Goal: Task Accomplishment & Management: Use online tool/utility

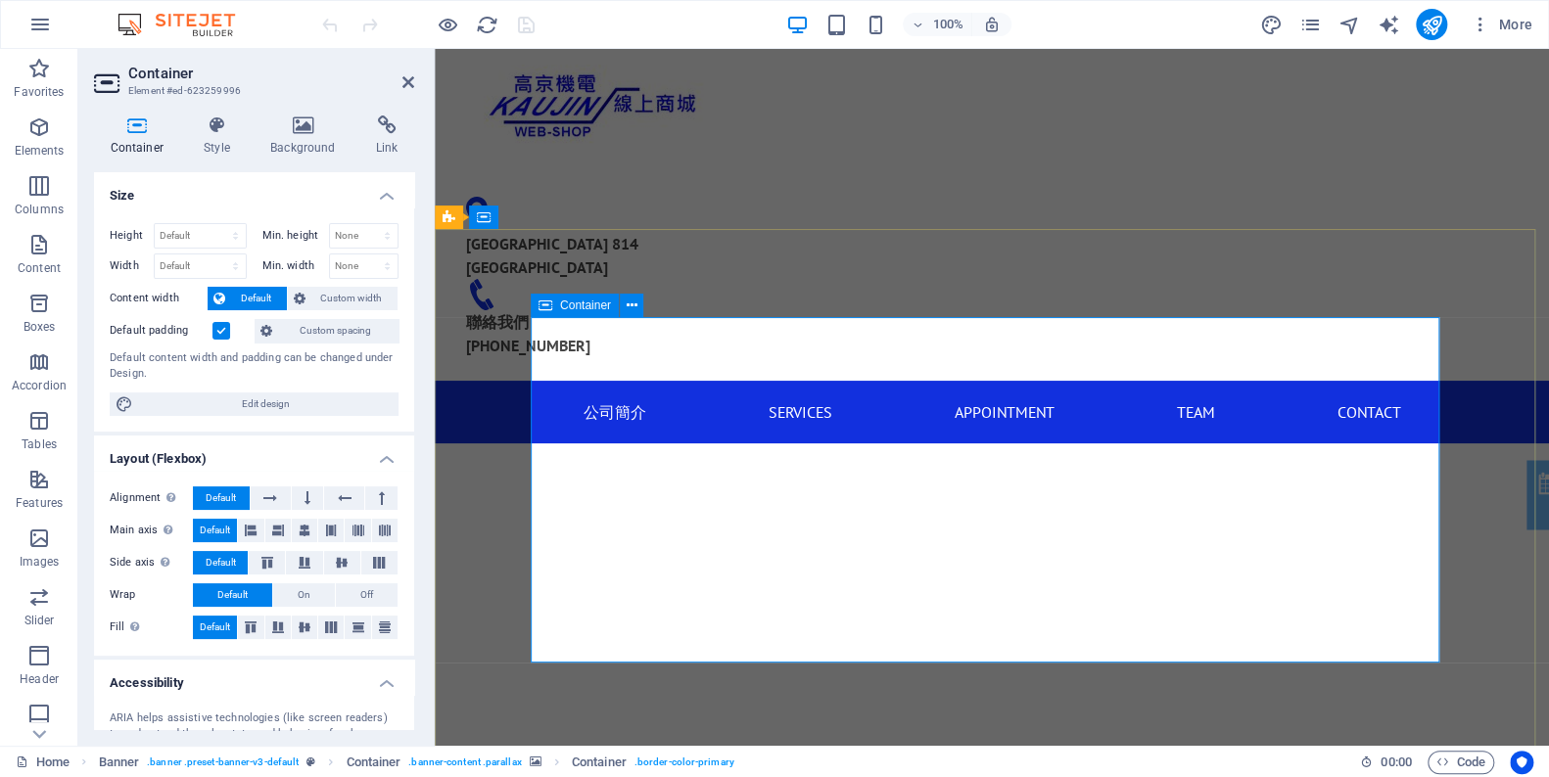
click at [602, 314] on div "Container" at bounding box center [575, 305] width 88 height 23
click at [601, 307] on span "Container" at bounding box center [585, 306] width 51 height 12
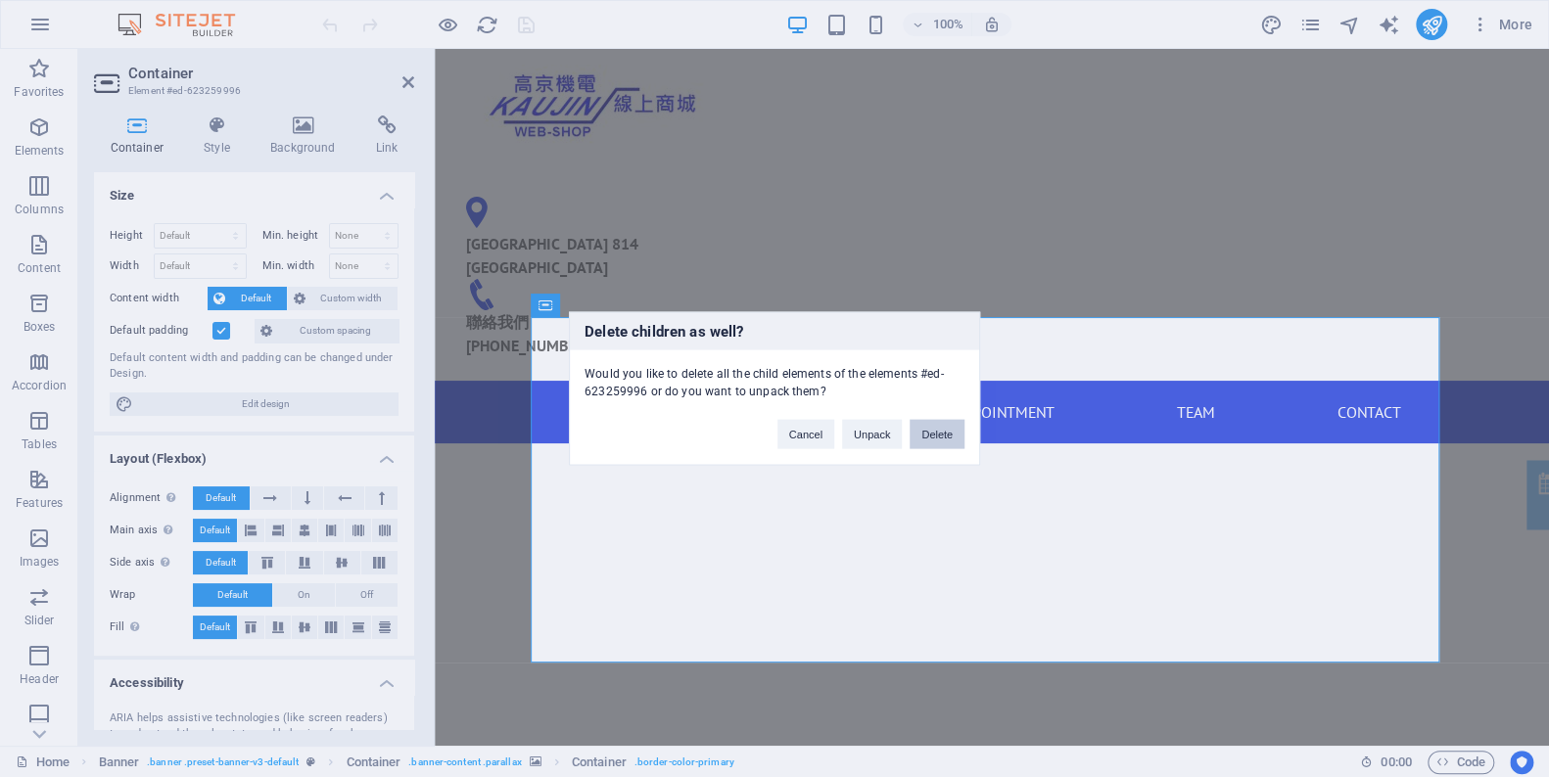
click at [940, 433] on button "Delete" at bounding box center [936, 434] width 55 height 29
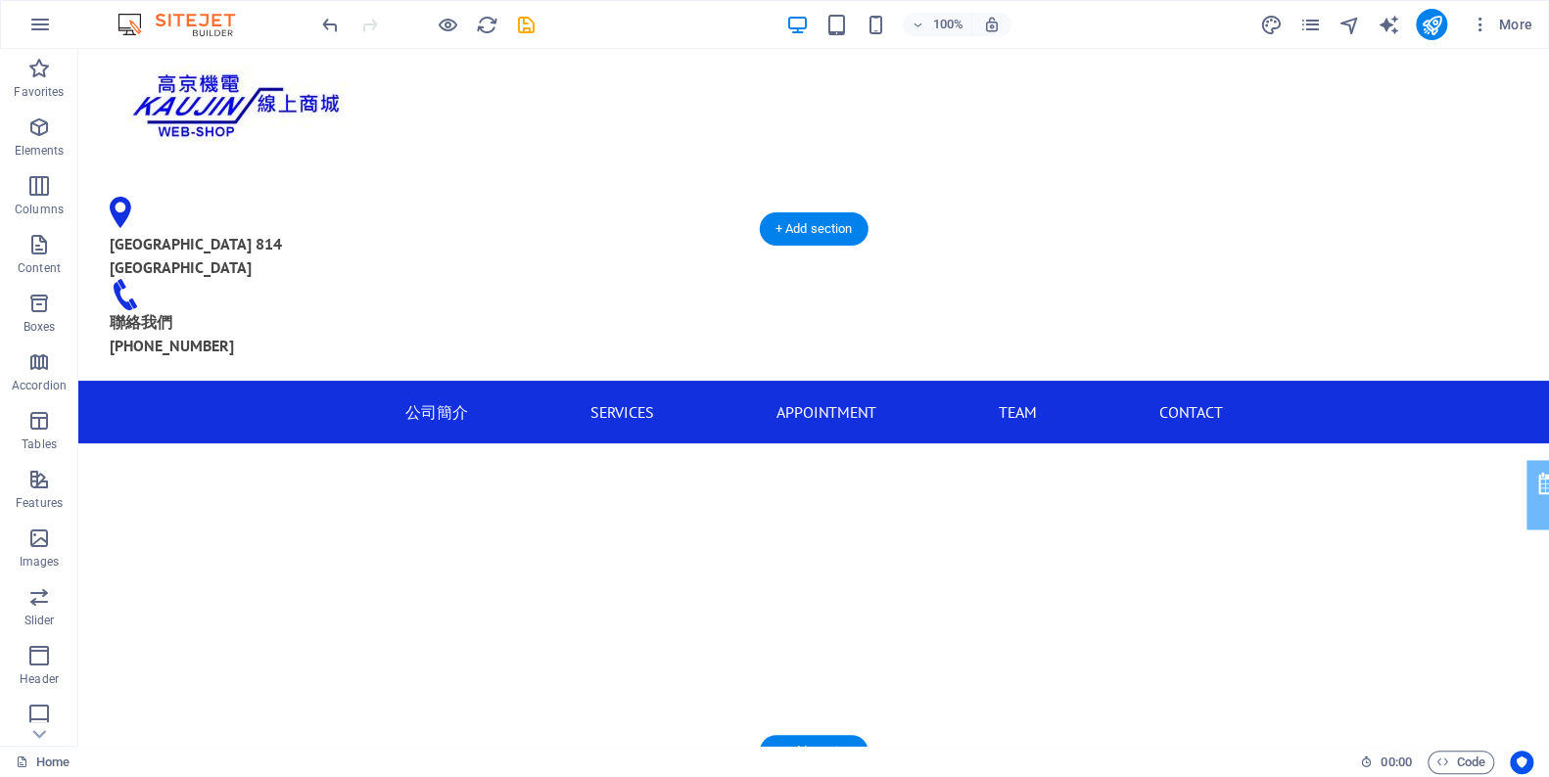
click at [534, 400] on figure at bounding box center [813, 667] width 1470 height 592
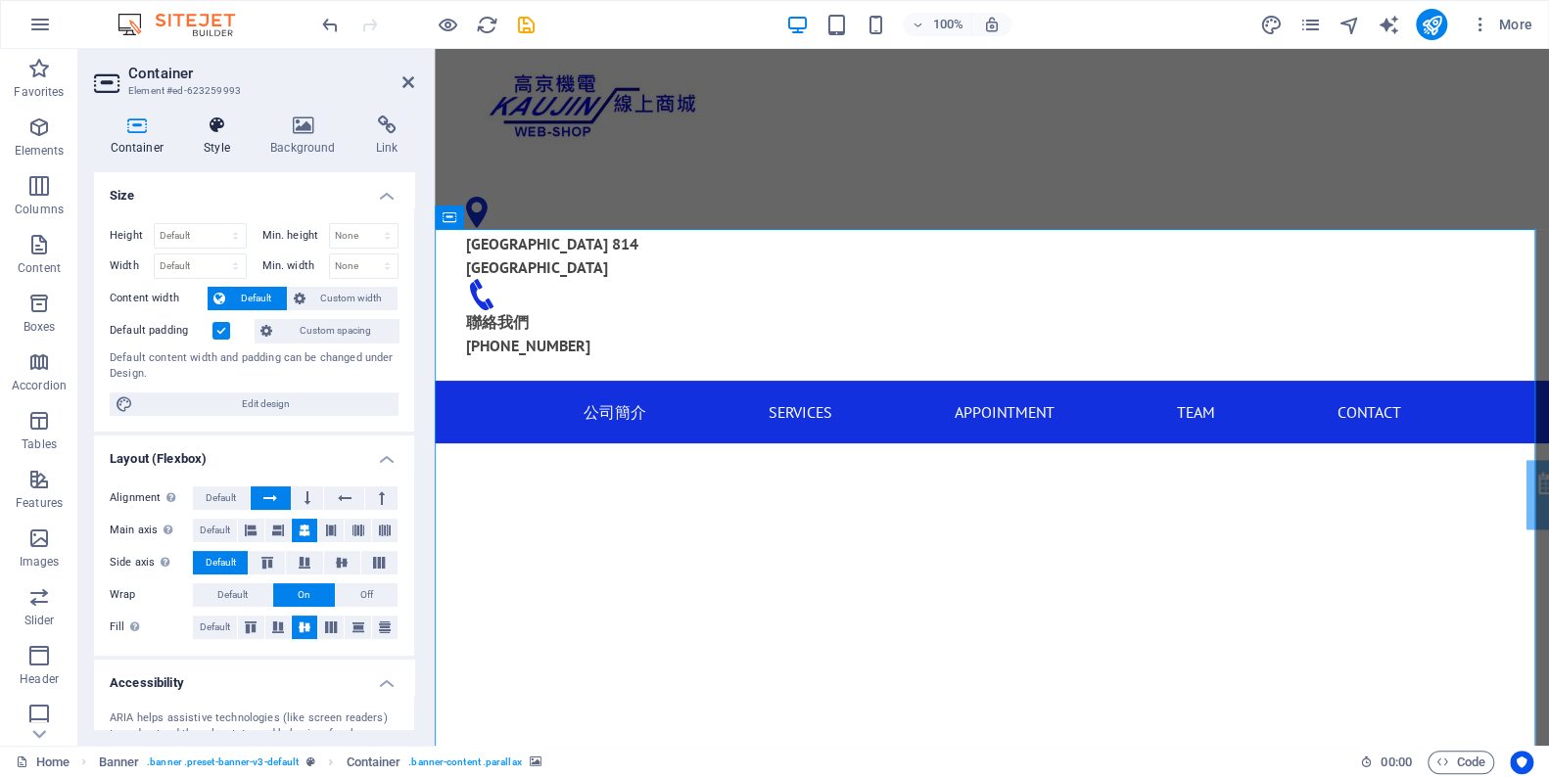
click at [213, 117] on icon at bounding box center [217, 126] width 59 height 20
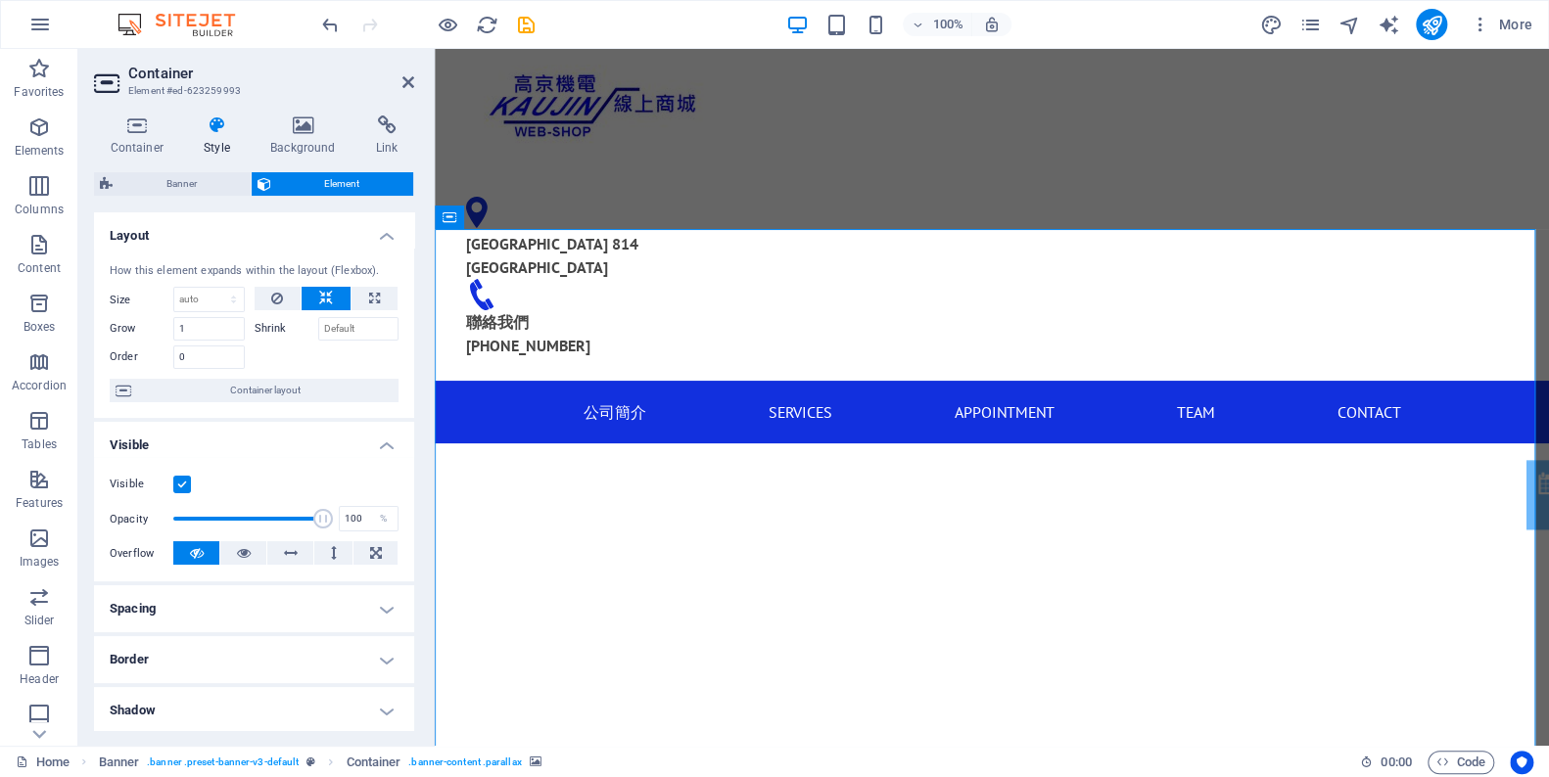
click at [139, 105] on div "Container Style Background Link Size Height Default px rem % vh vw Min. height …" at bounding box center [253, 423] width 351 height 646
click at [139, 144] on h4 "Container" at bounding box center [141, 136] width 94 height 41
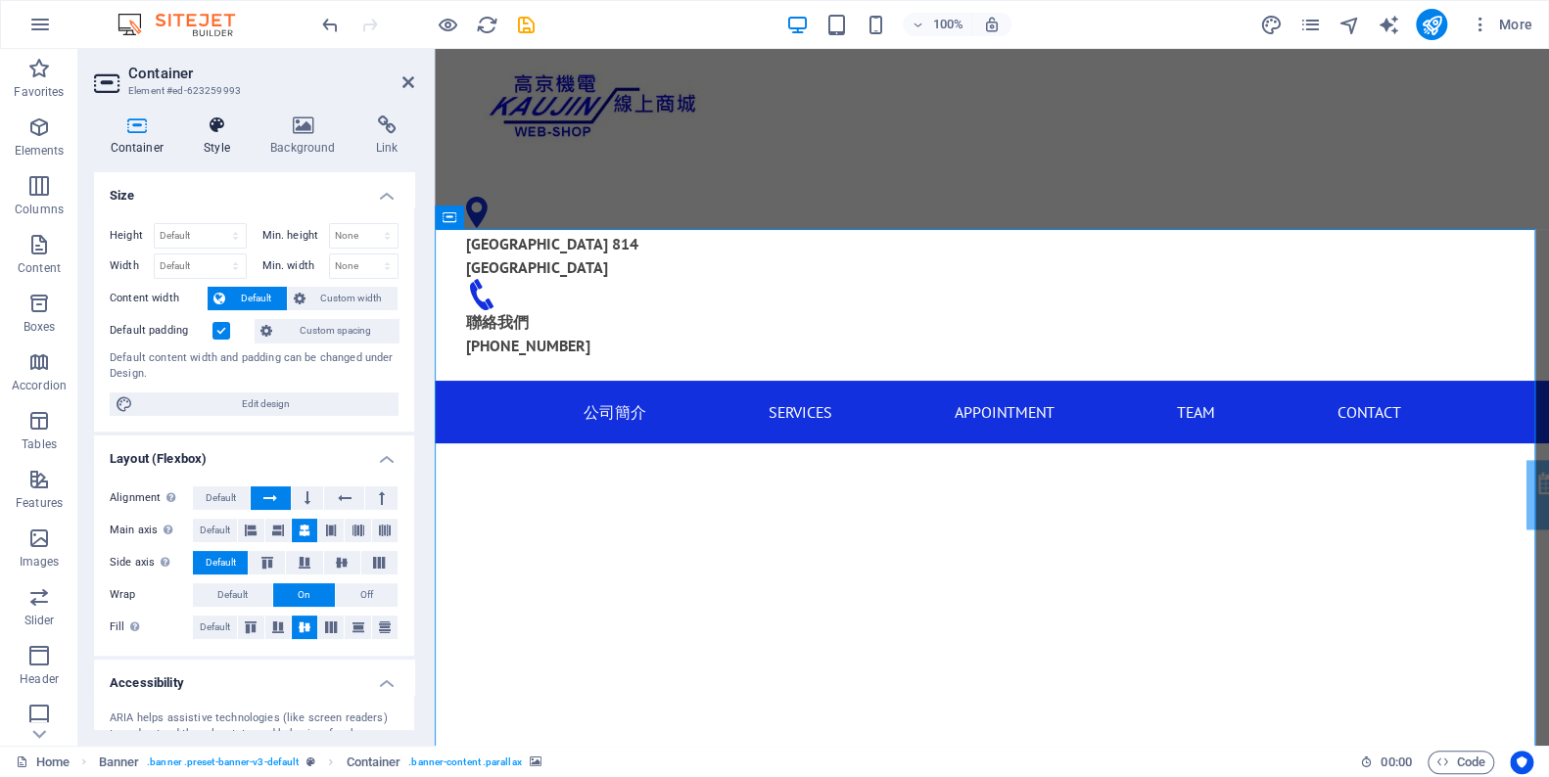
click at [219, 144] on h4 "Style" at bounding box center [221, 136] width 67 height 41
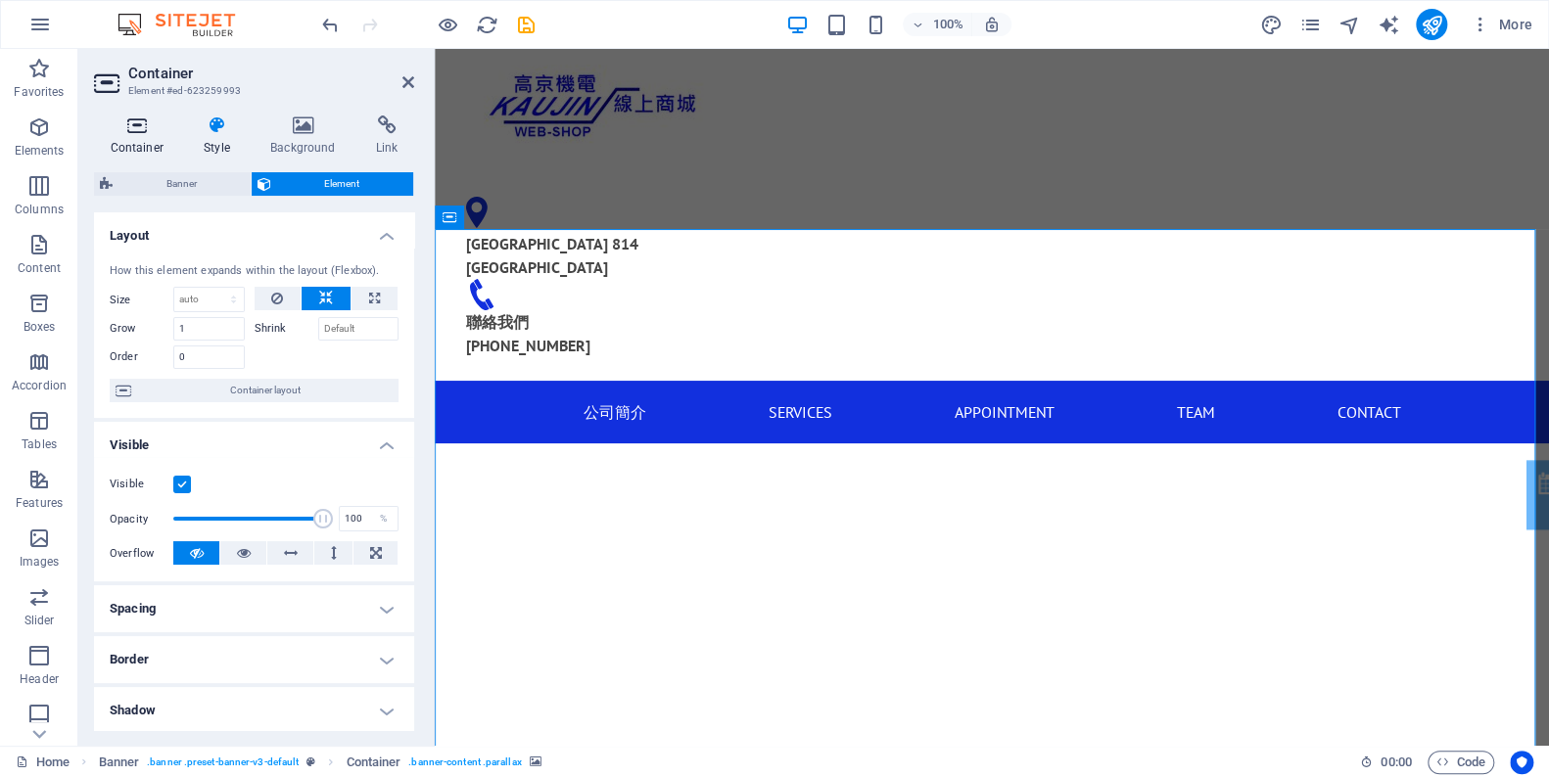
click at [133, 156] on h4 "Container" at bounding box center [141, 136] width 94 height 41
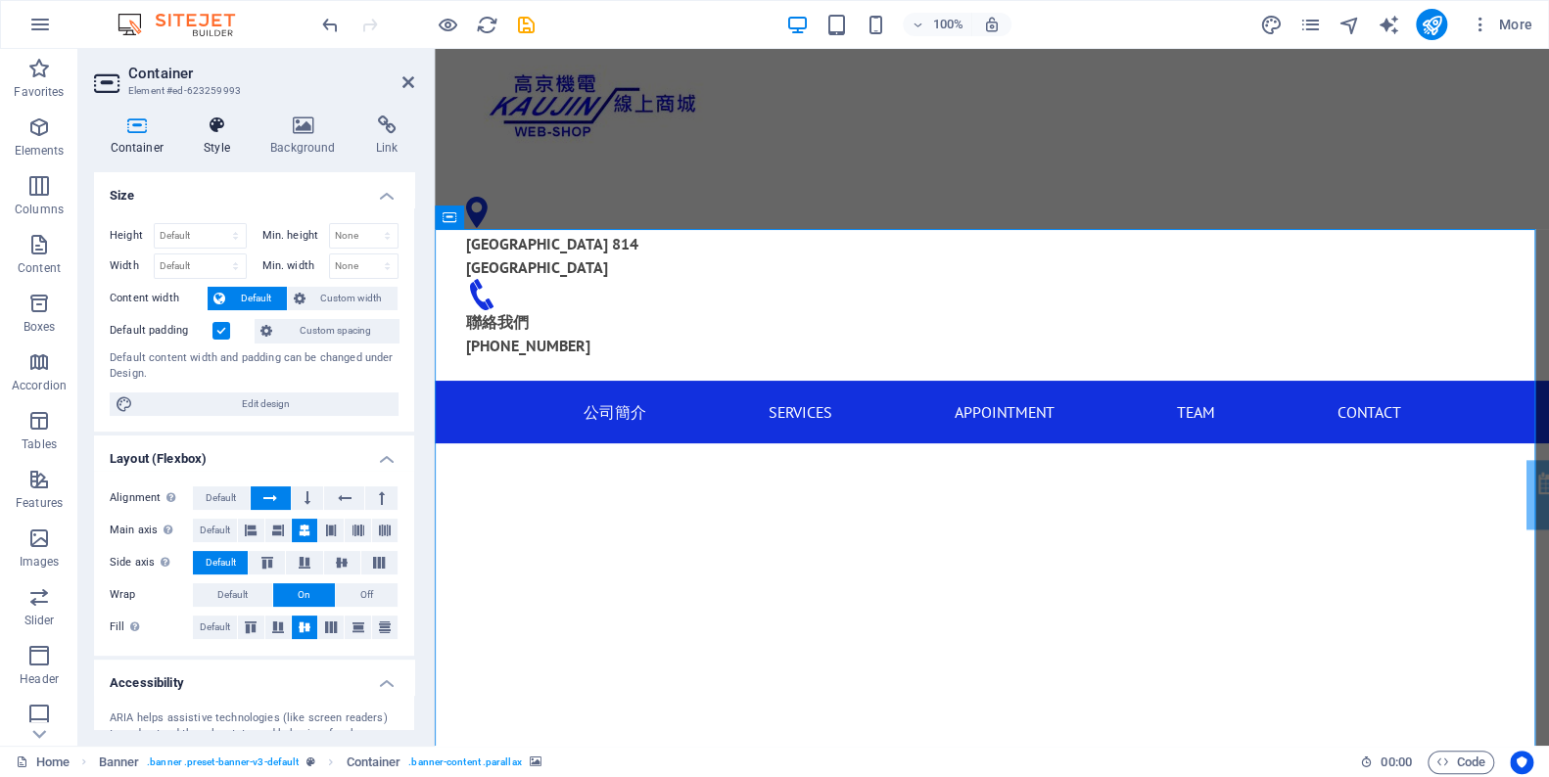
click at [231, 138] on h4 "Style" at bounding box center [221, 136] width 67 height 41
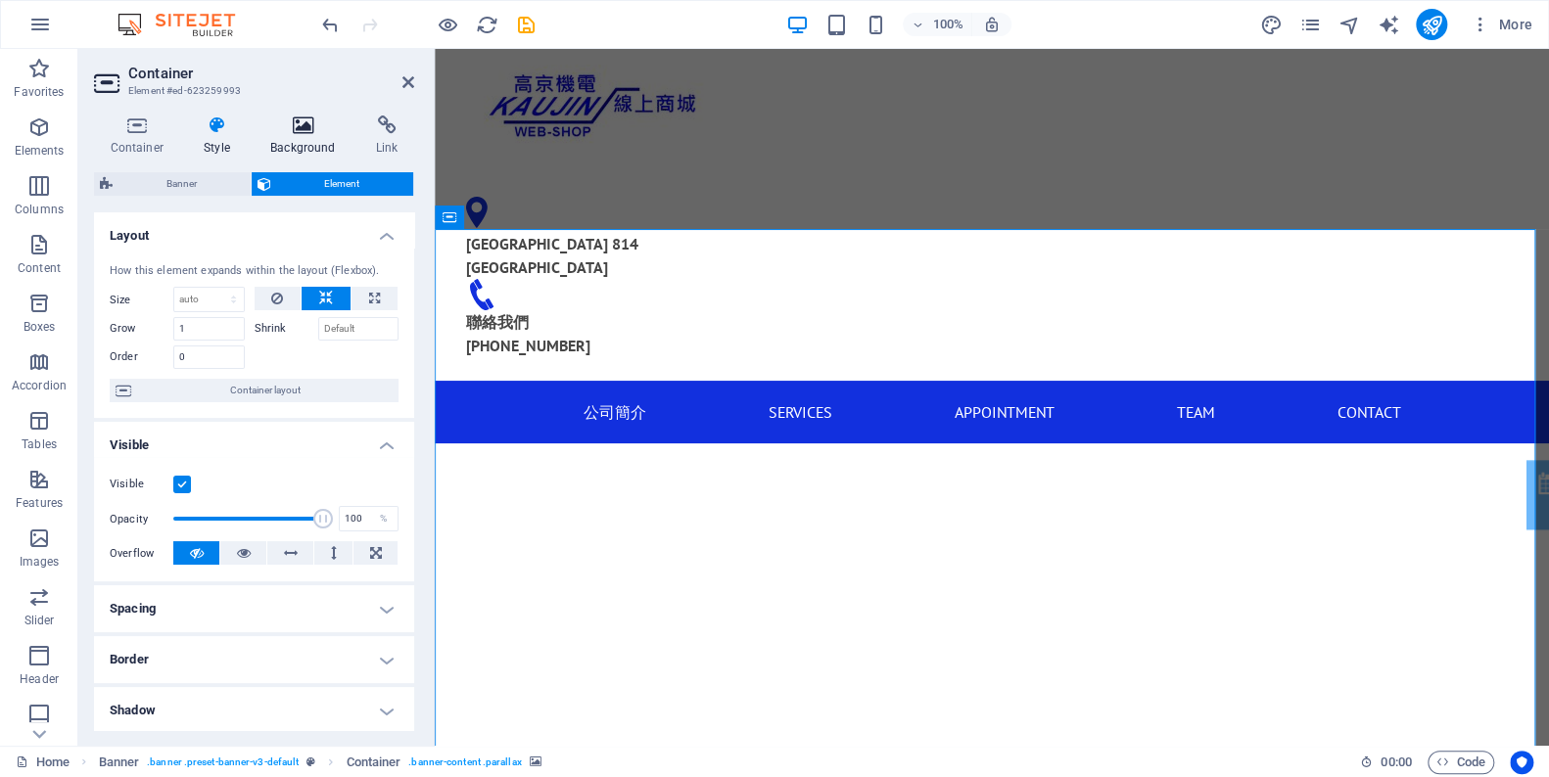
click at [300, 143] on h4 "Background" at bounding box center [308, 136] width 106 height 41
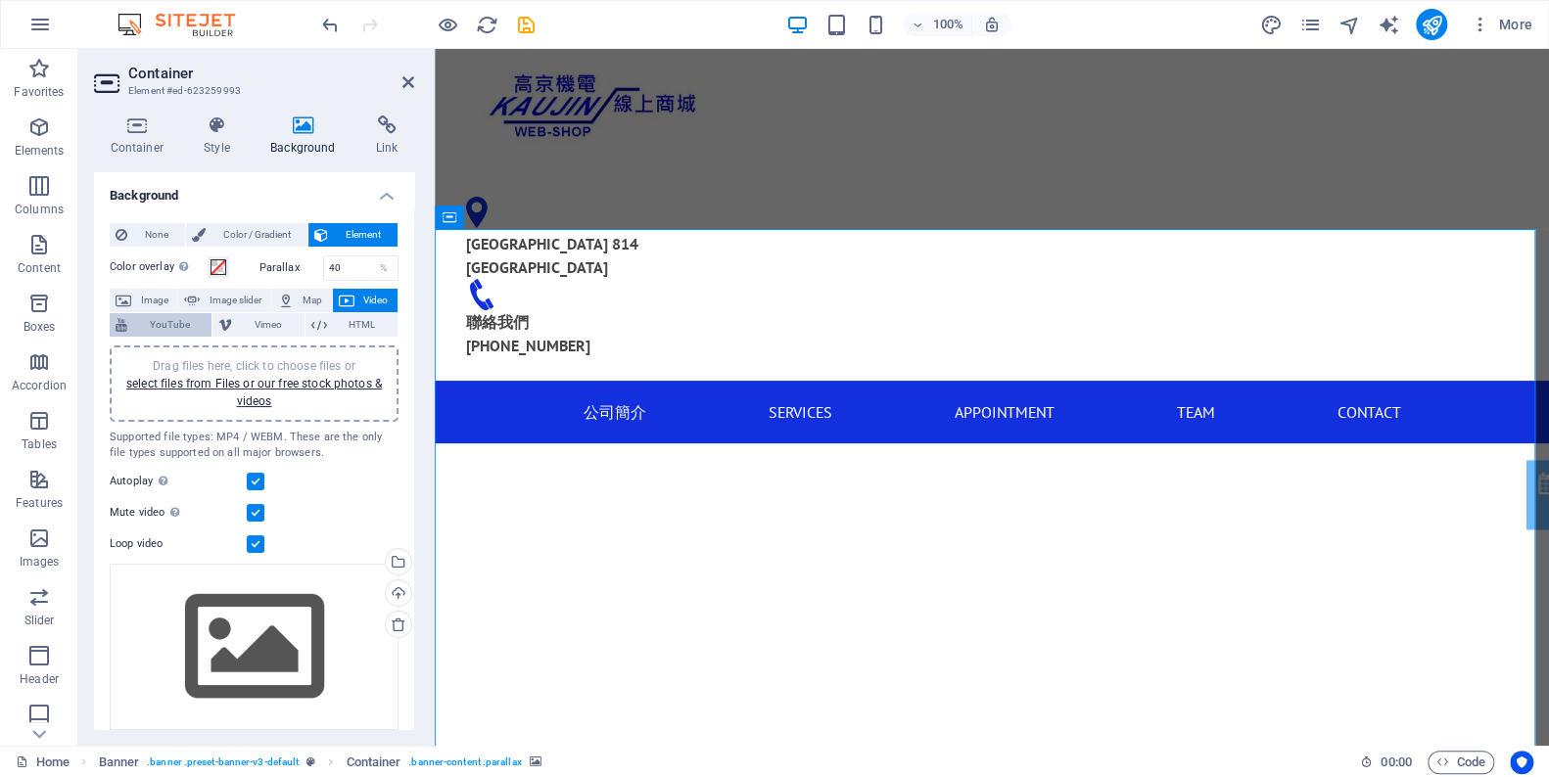
click at [206, 319] on span "YouTube" at bounding box center [169, 324] width 72 height 23
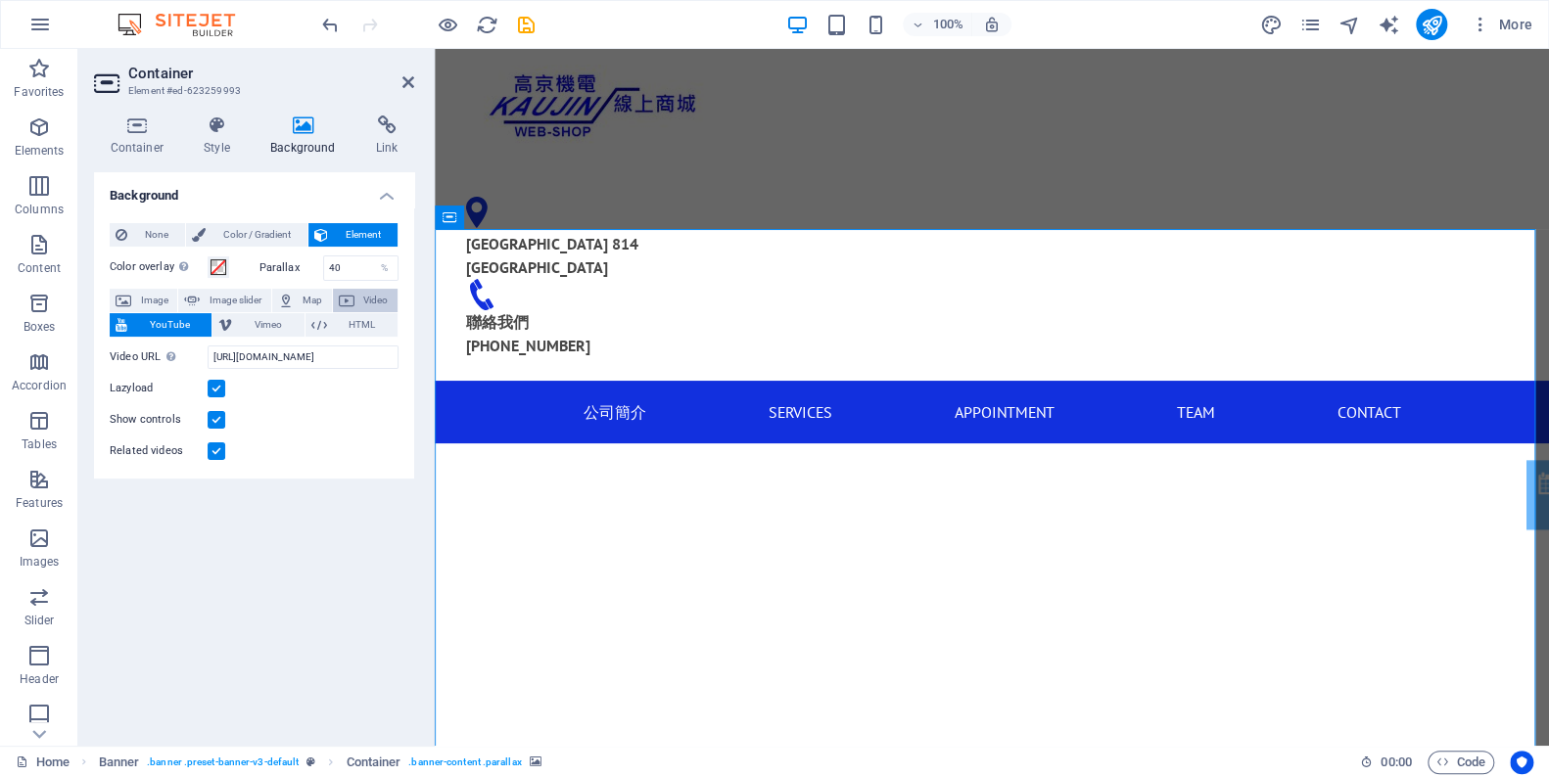
click at [339, 312] on icon at bounding box center [347, 300] width 16 height 23
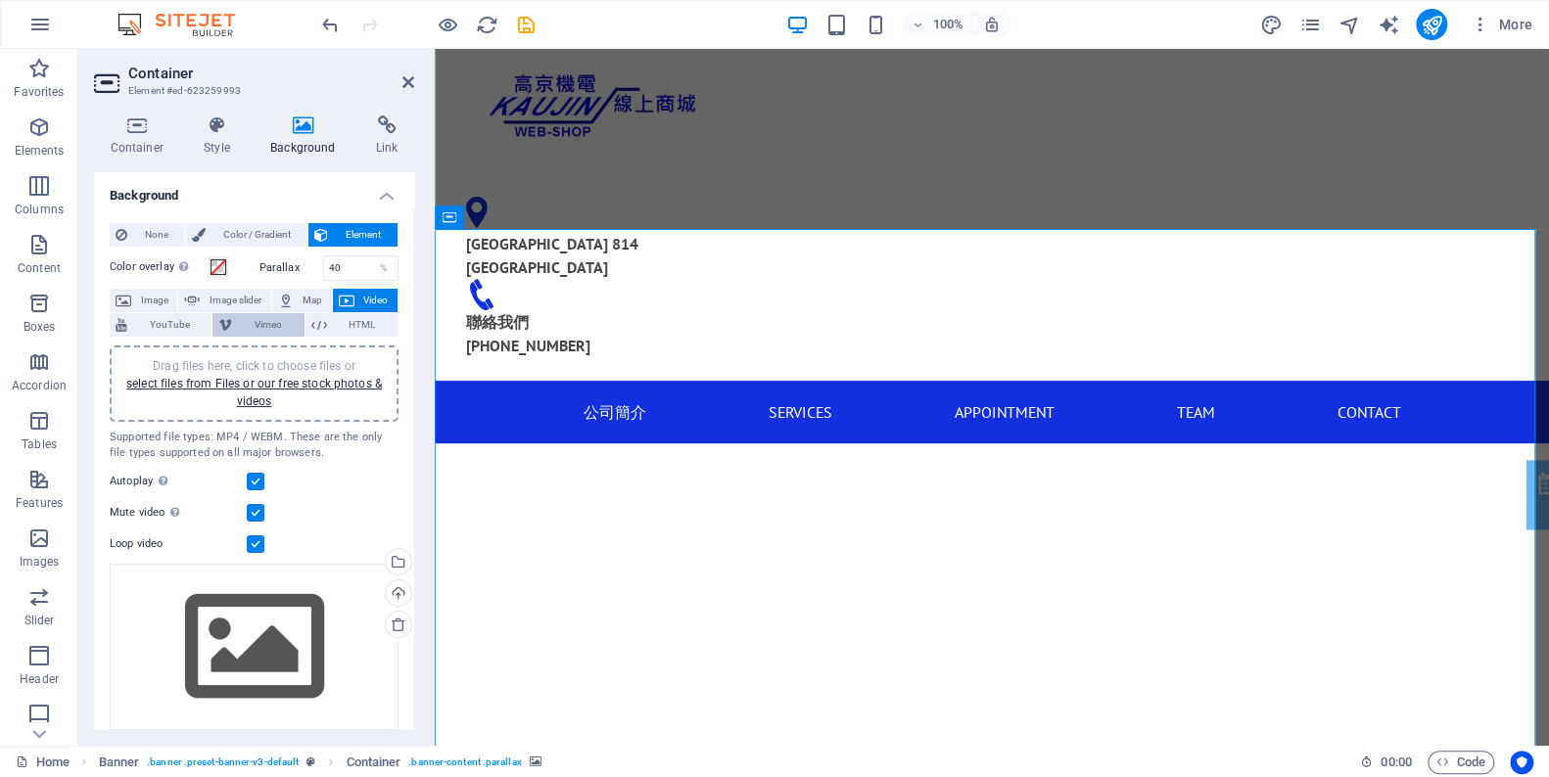
click at [298, 331] on span "Vimeo" at bounding box center [268, 324] width 60 height 23
select select "ar16_9"
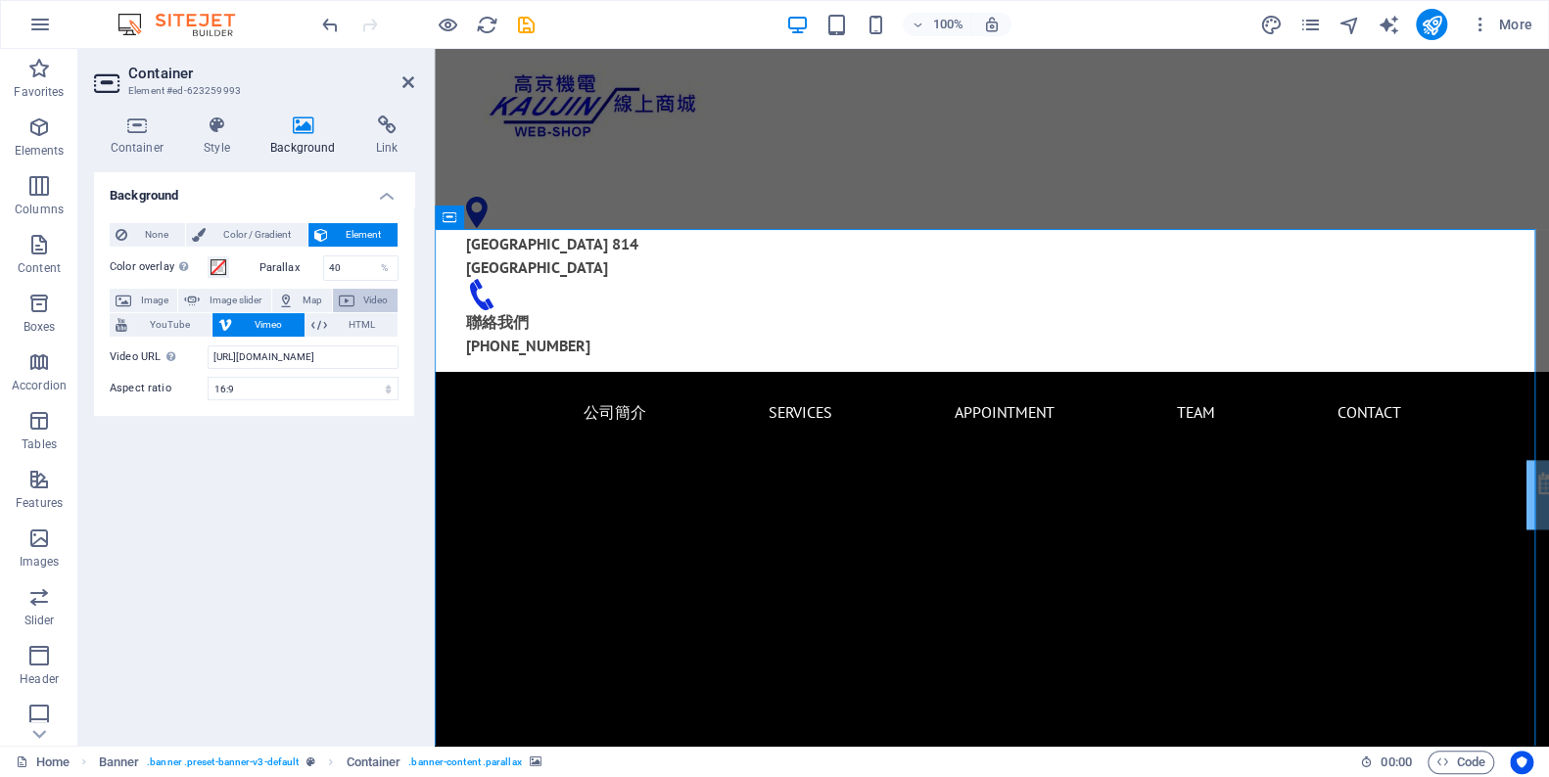
click at [360, 312] on span "Video" at bounding box center [375, 300] width 31 height 23
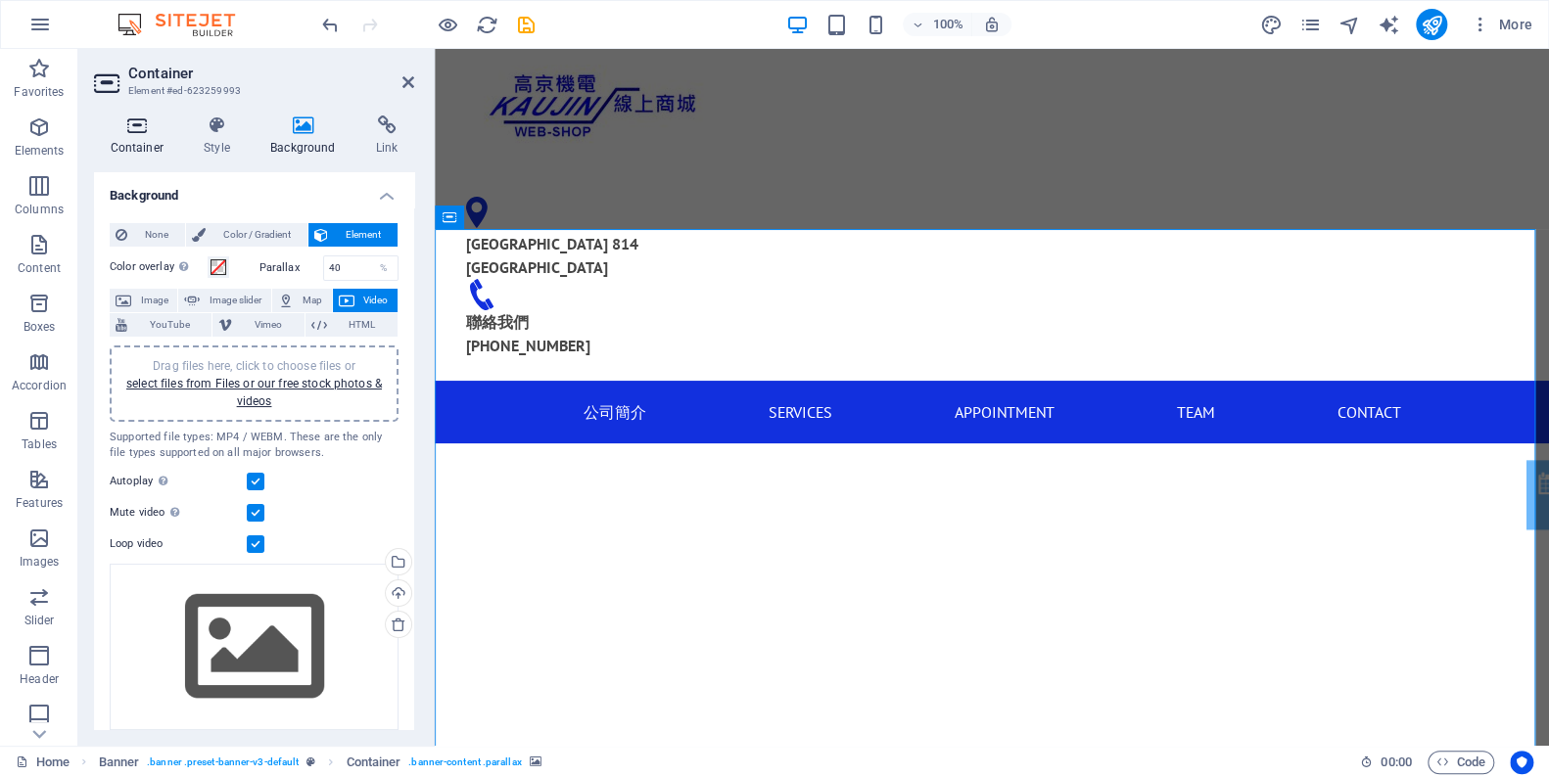
click at [136, 126] on icon at bounding box center [137, 126] width 86 height 20
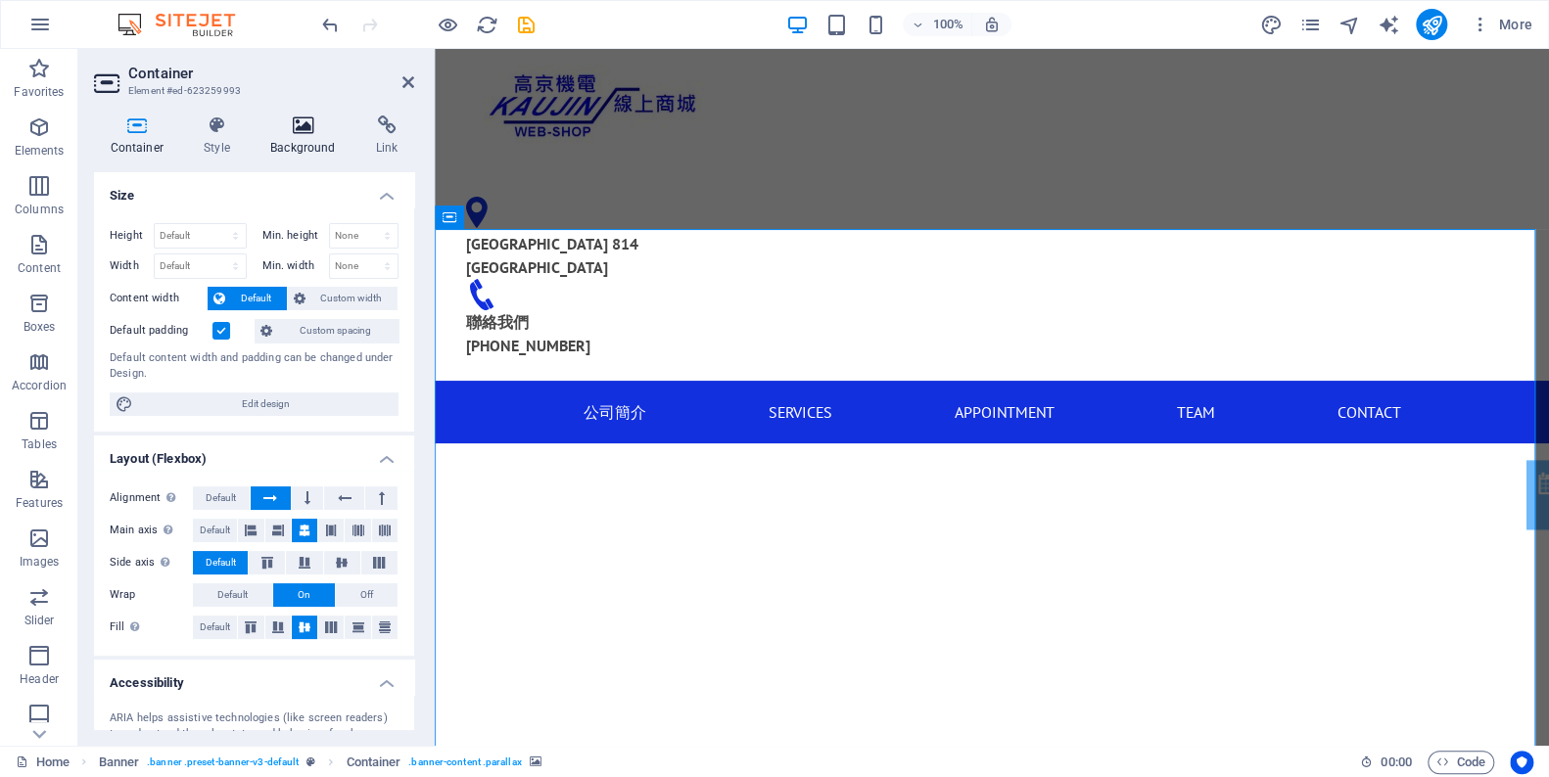
click at [302, 126] on icon at bounding box center [304, 126] width 98 height 20
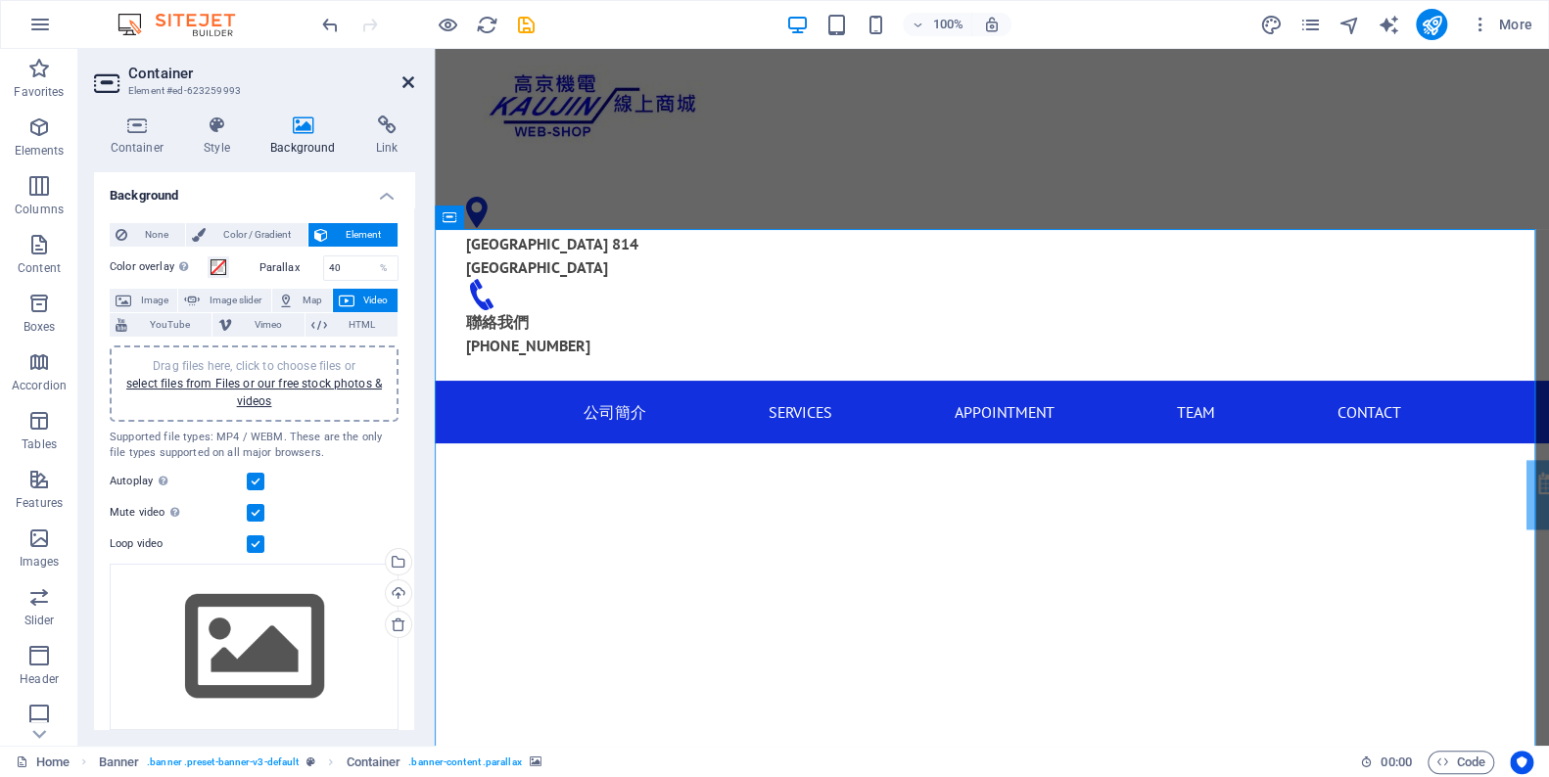
click at [404, 85] on icon at bounding box center [408, 82] width 12 height 16
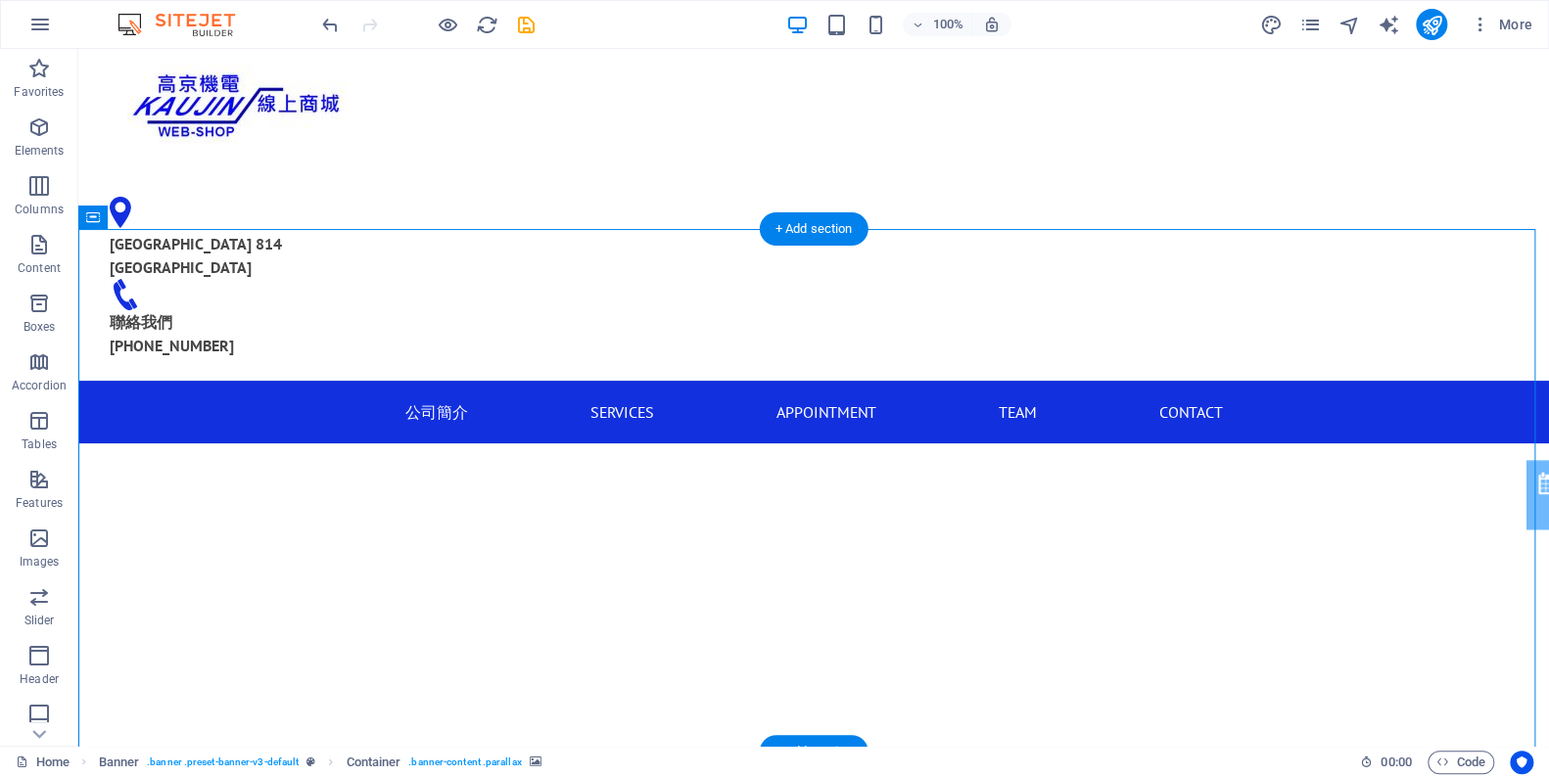
click at [244, 371] on figure at bounding box center [813, 667] width 1470 height 592
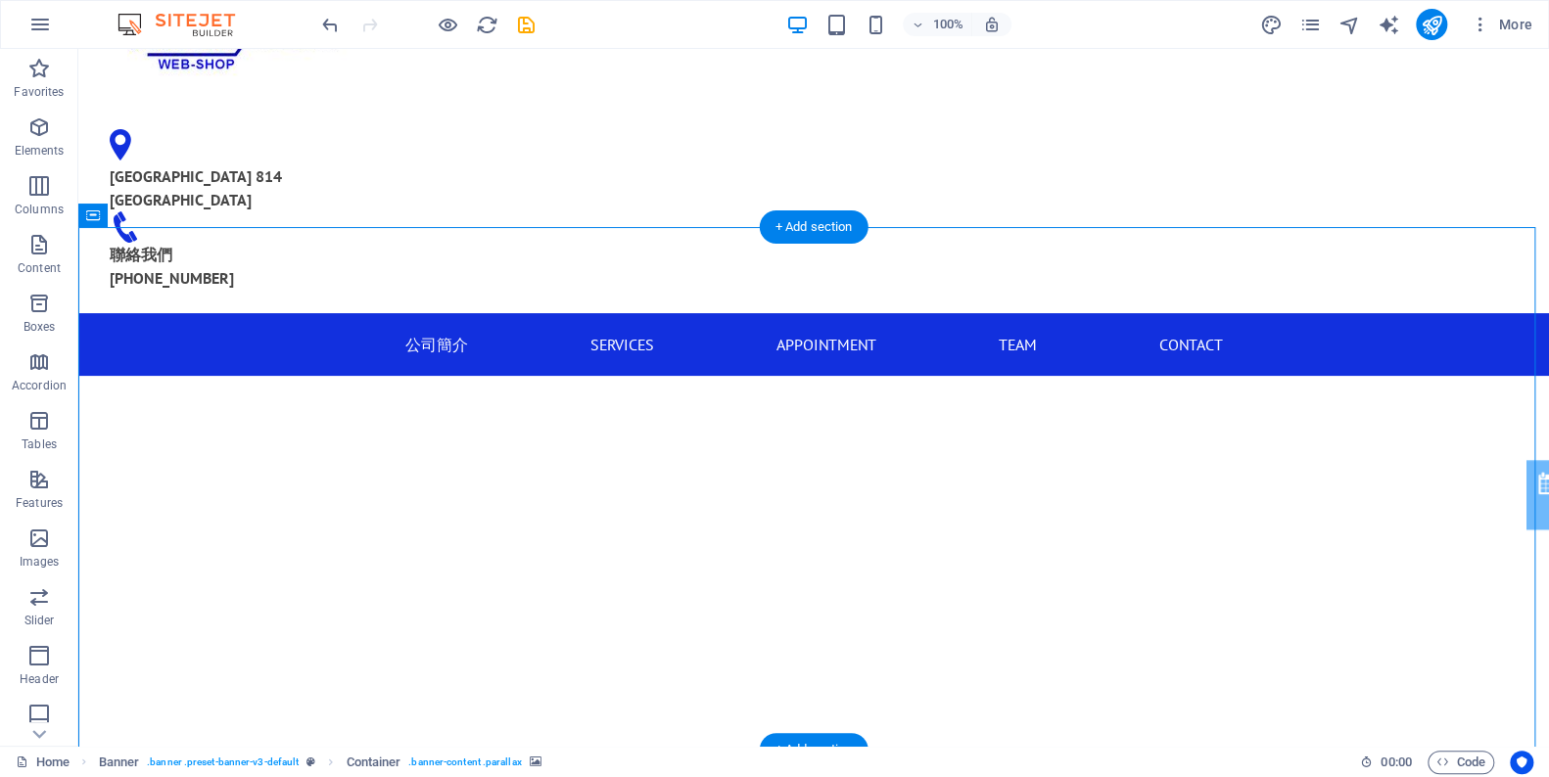
scroll to position [88, 0]
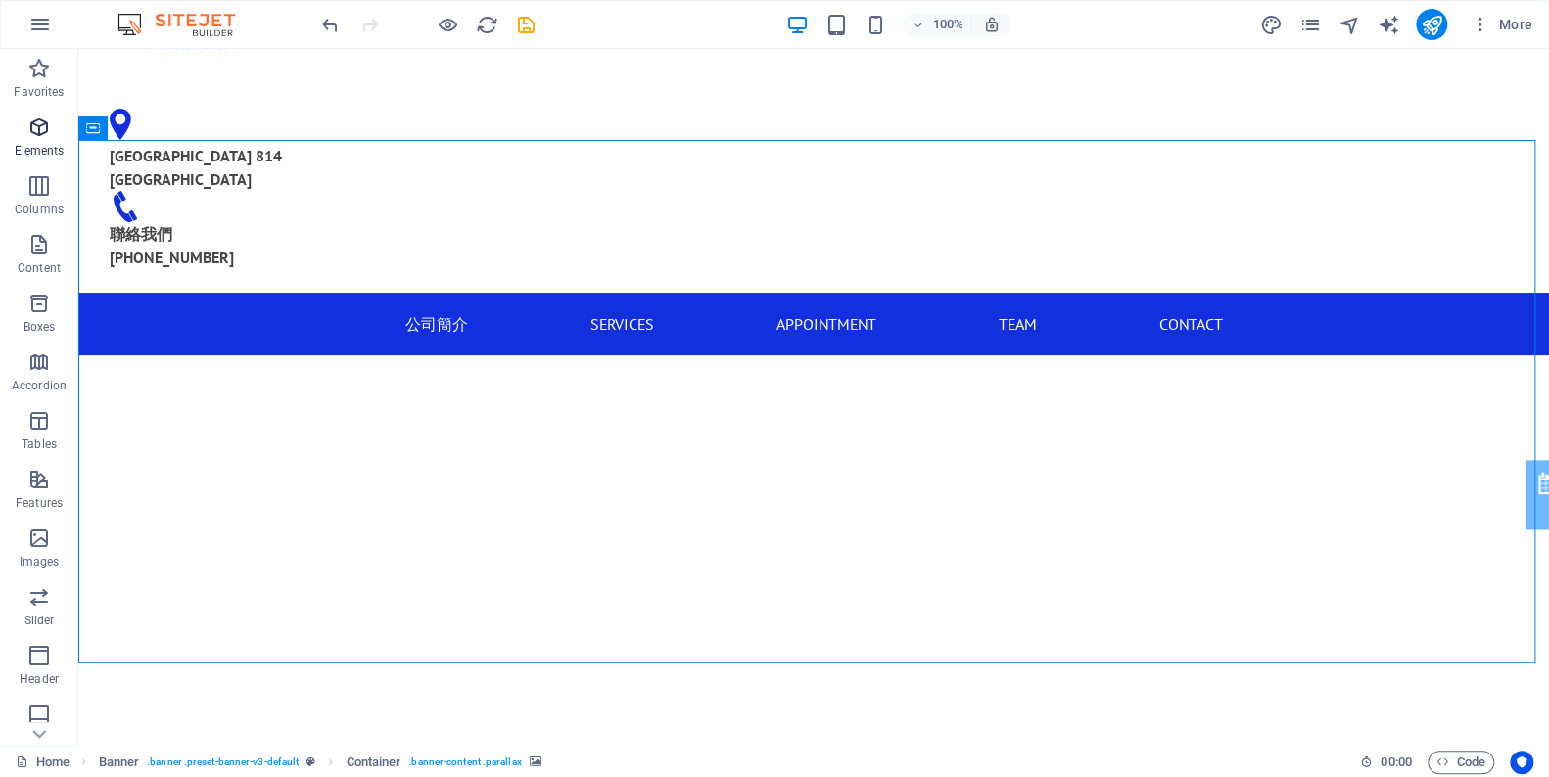
click at [40, 139] on span "Elements" at bounding box center [39, 139] width 78 height 47
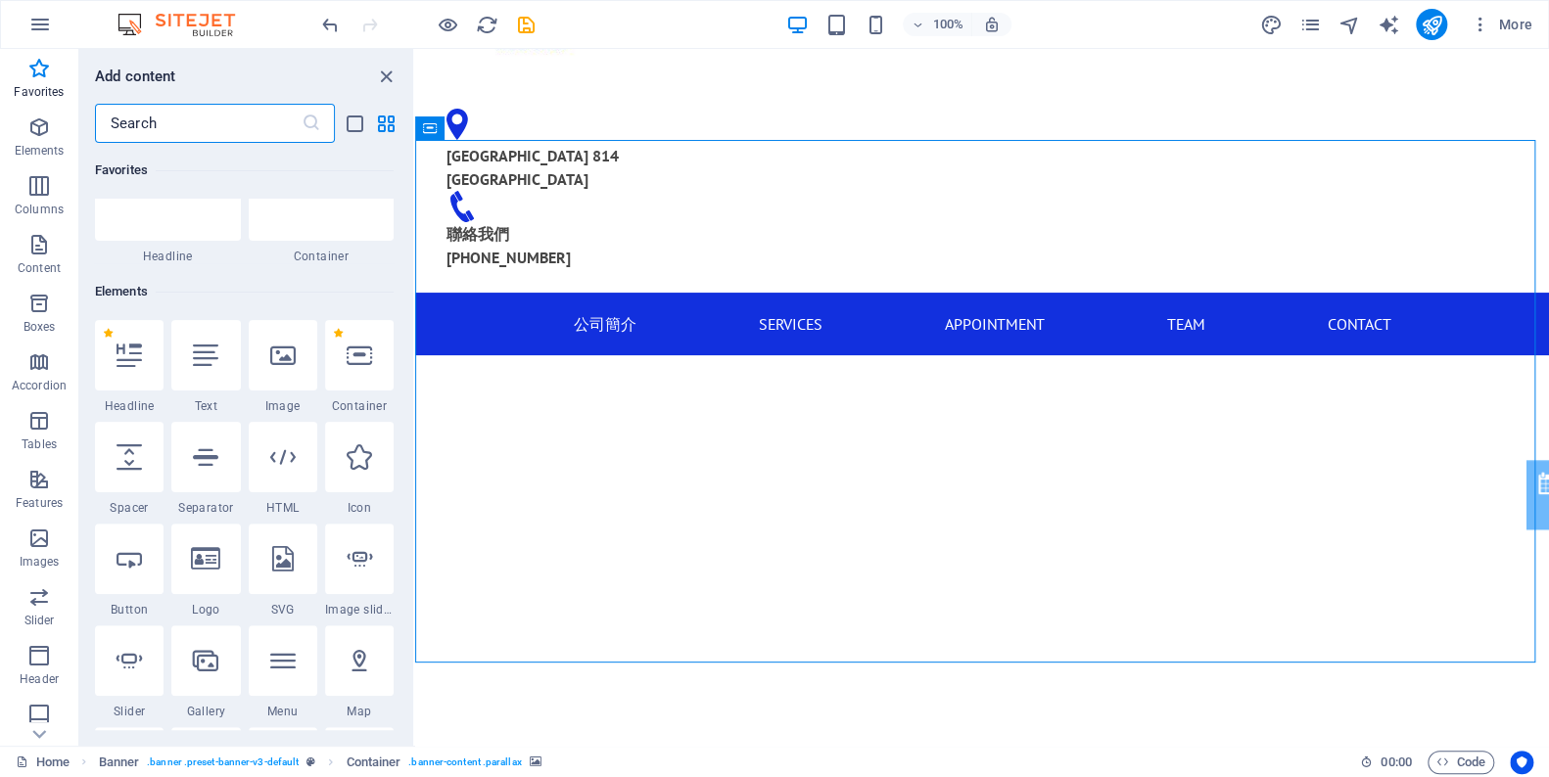
scroll to position [0, 0]
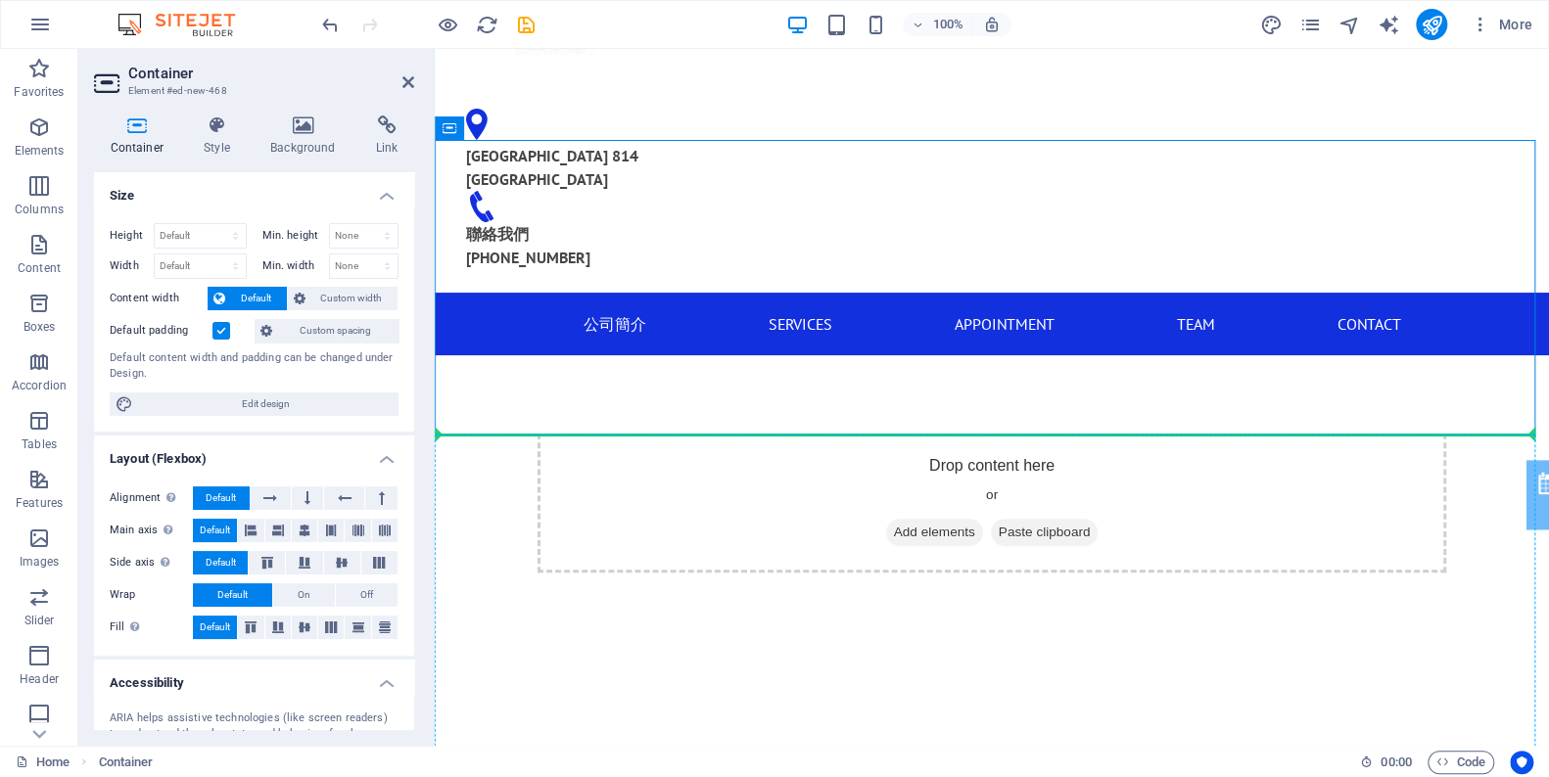
drag, startPoint x: 904, startPoint y: 176, endPoint x: 688, endPoint y: 567, distance: 446.0
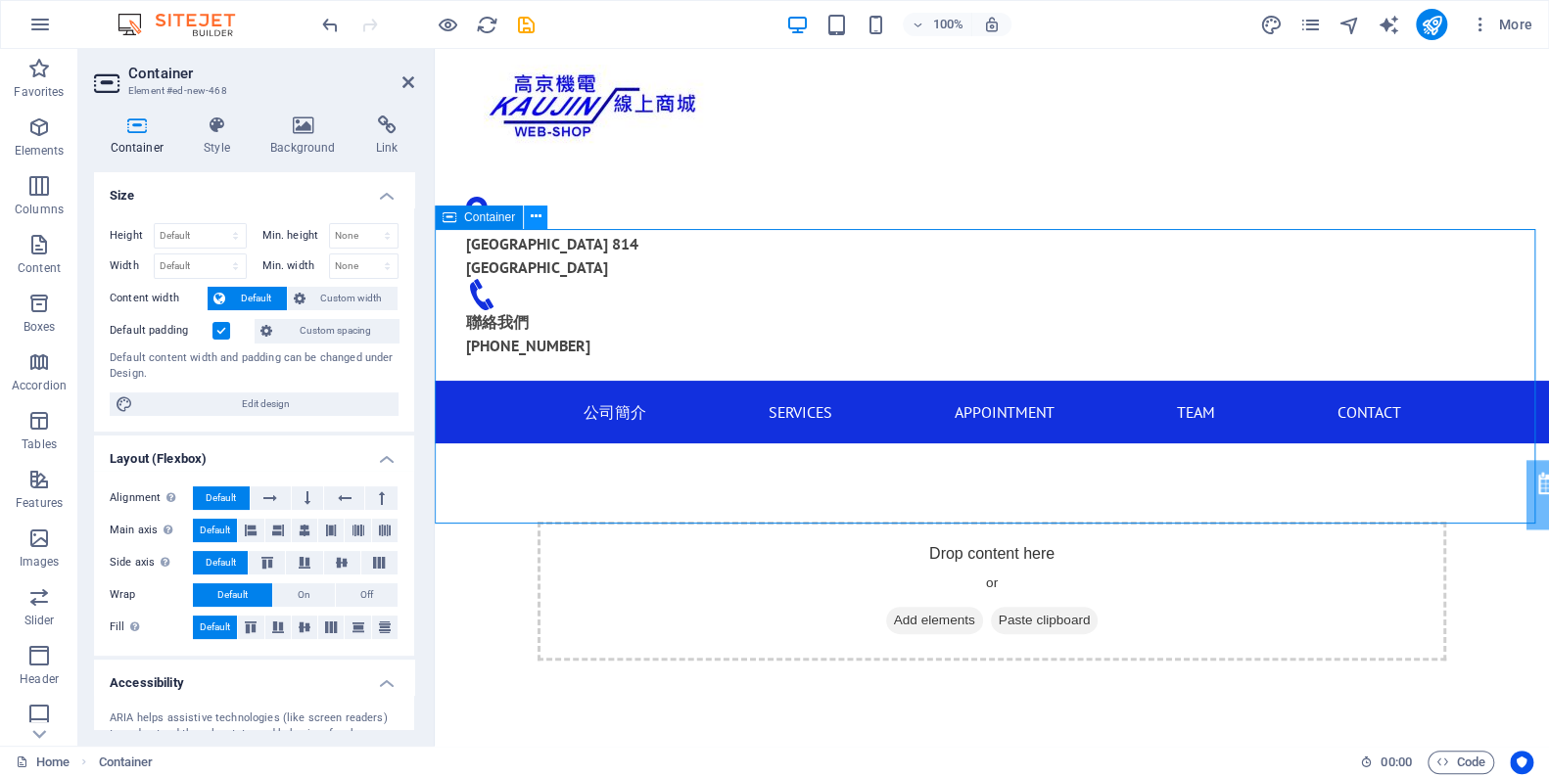
click at [536, 218] on icon at bounding box center [536, 217] width 11 height 21
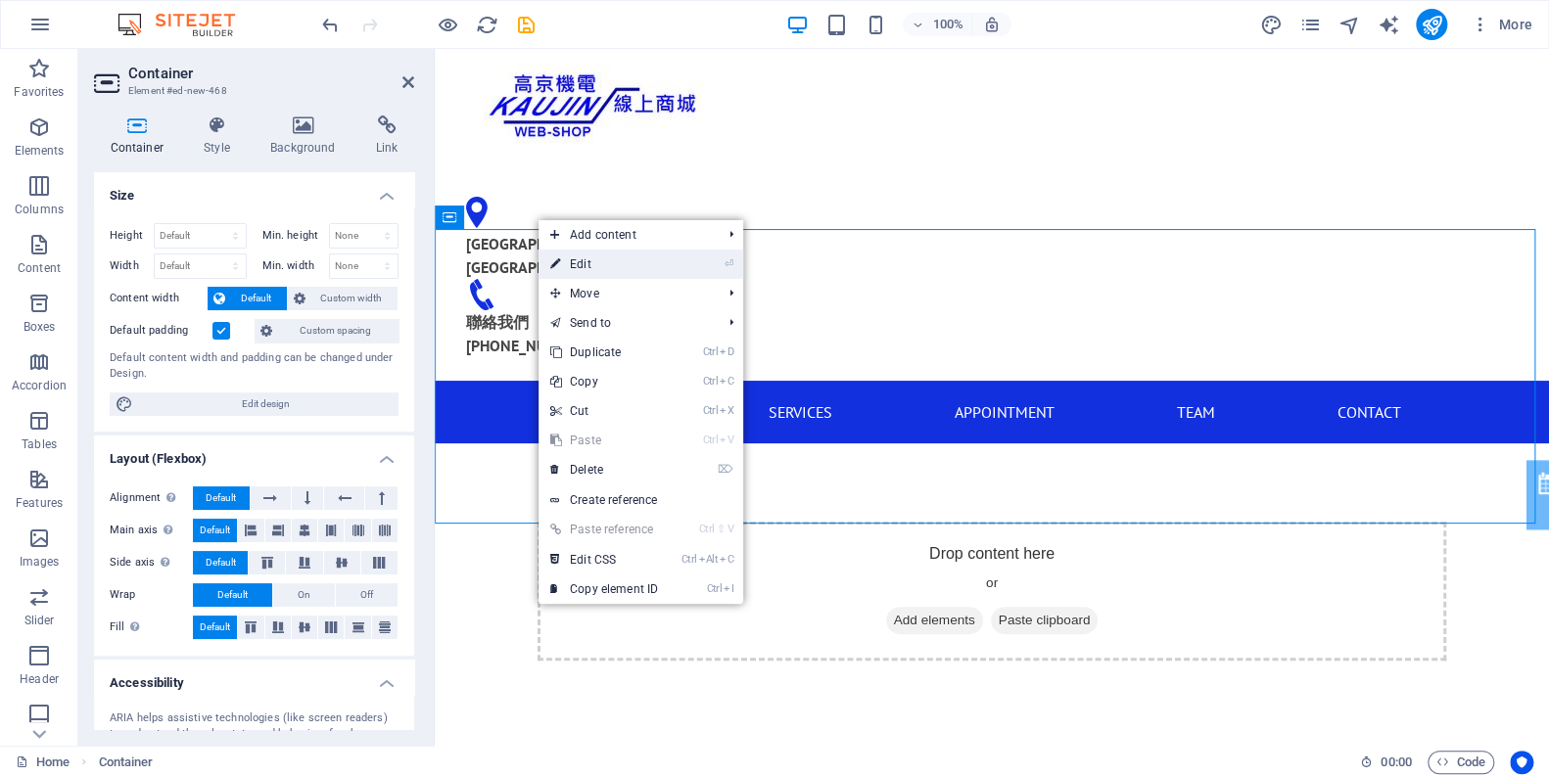
click at [618, 260] on link "⏎ Edit" at bounding box center [603, 264] width 131 height 29
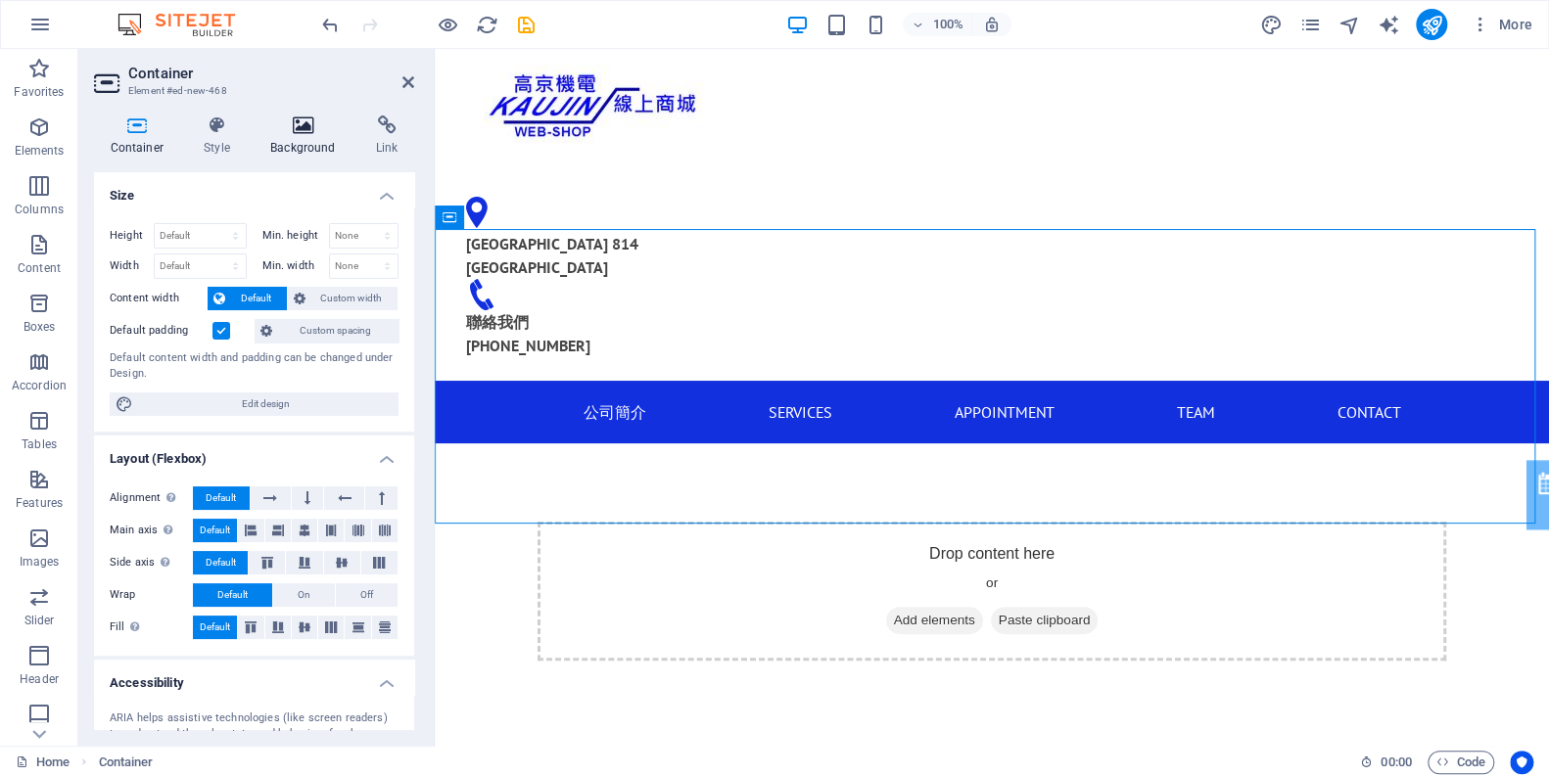
click at [309, 123] on icon at bounding box center [304, 126] width 98 height 20
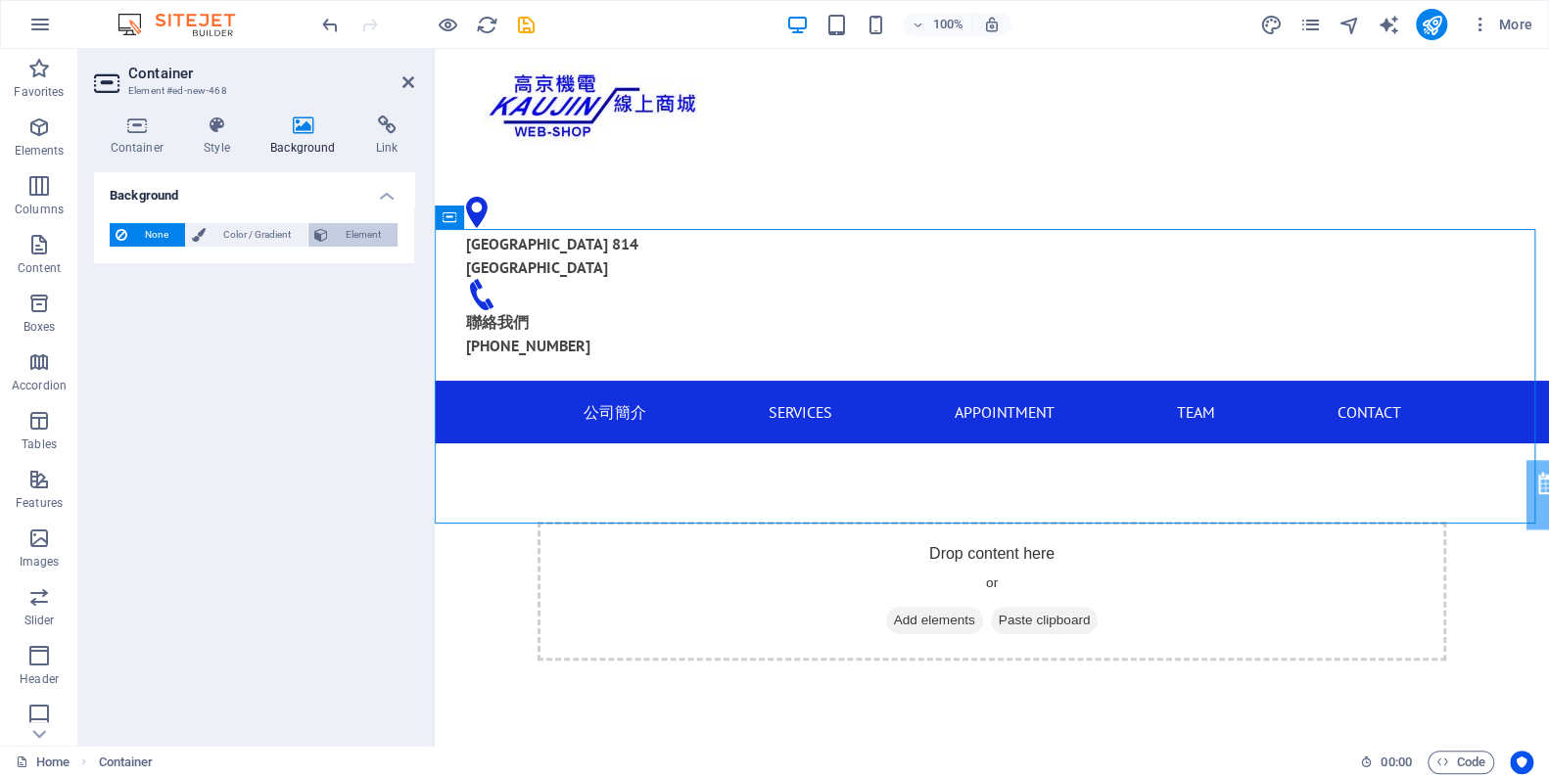
click at [340, 237] on span "Element" at bounding box center [363, 234] width 58 height 23
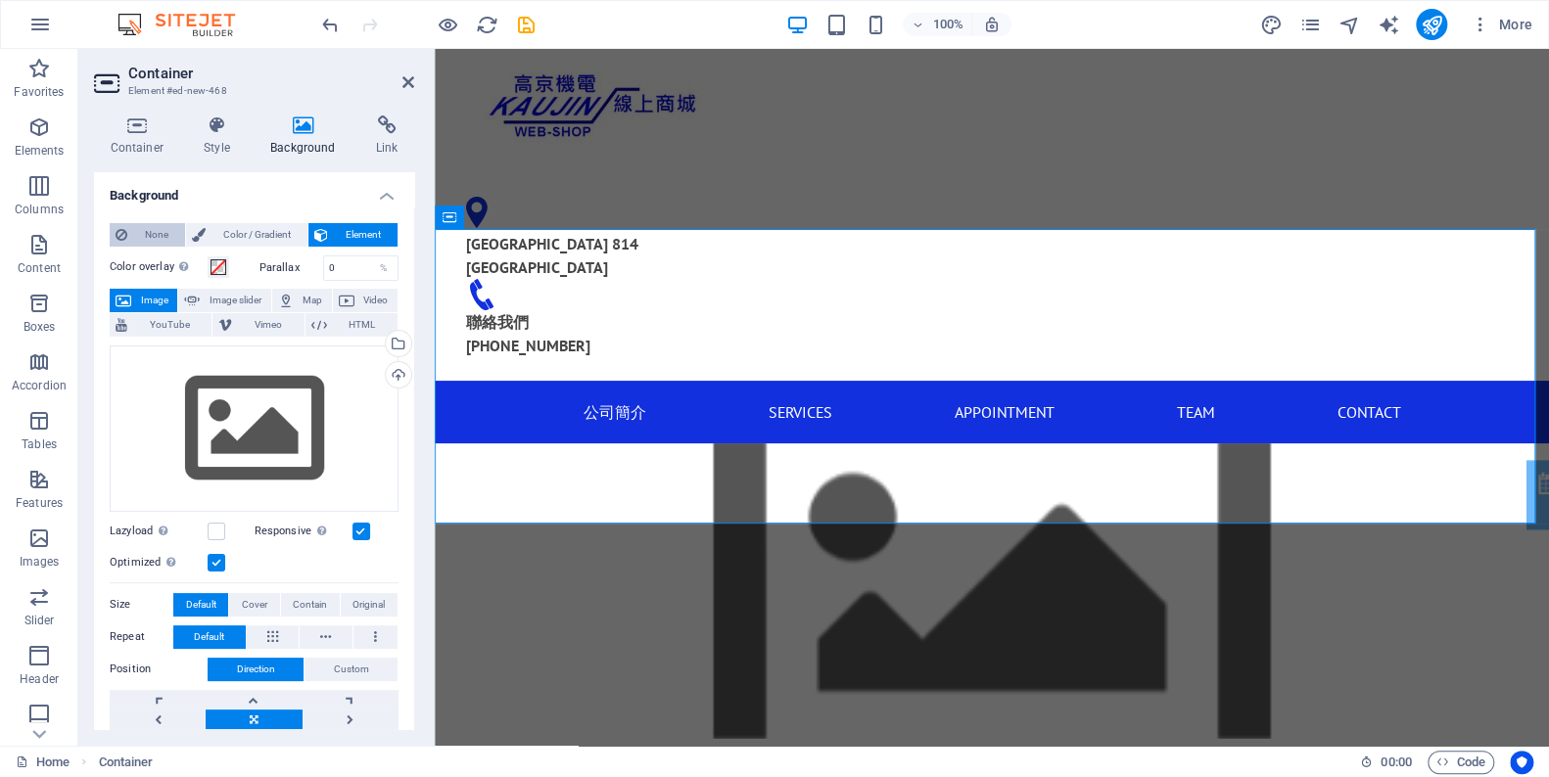
click at [162, 231] on span "None" at bounding box center [156, 234] width 46 height 23
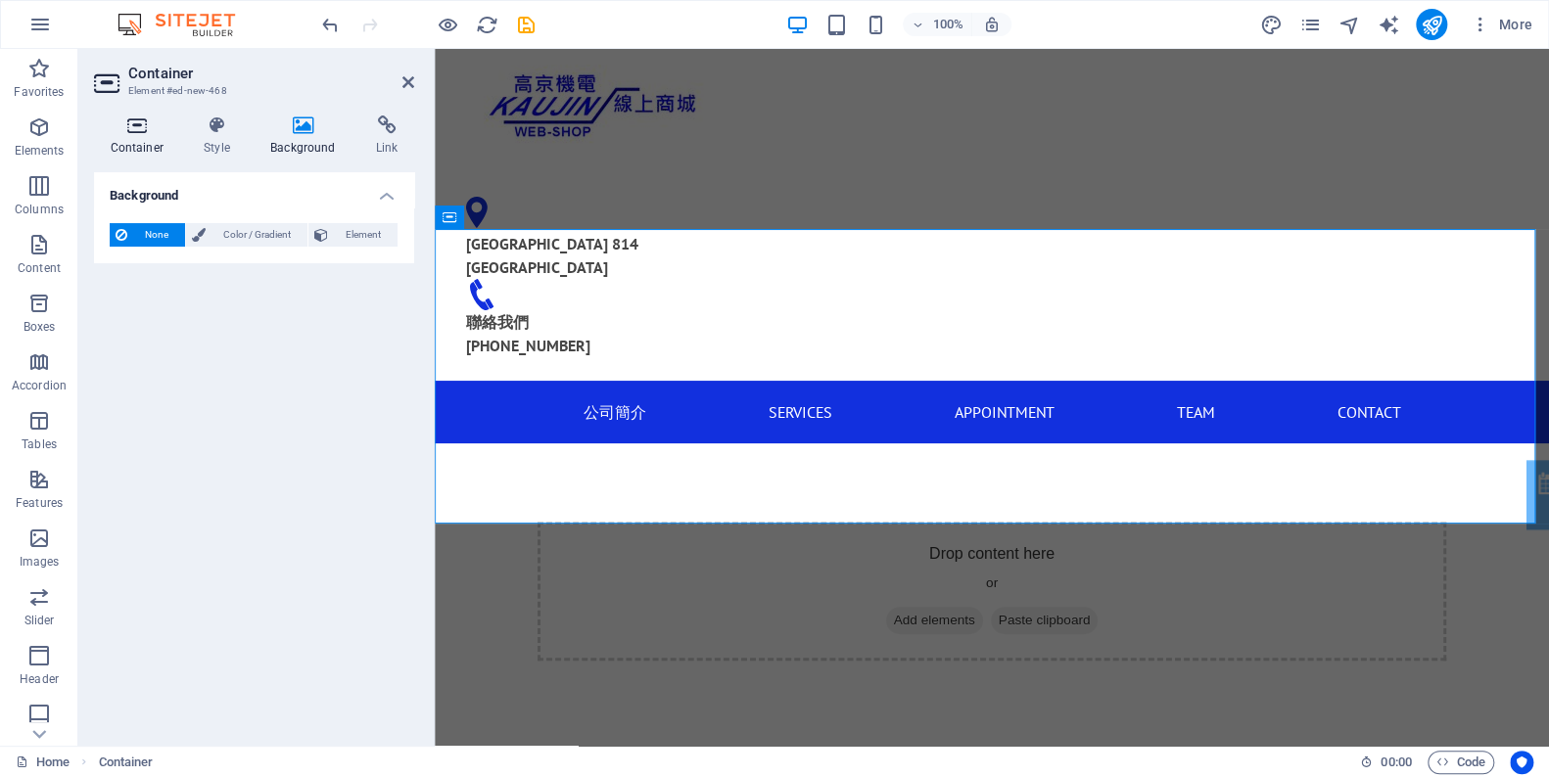
click at [118, 130] on icon at bounding box center [137, 126] width 86 height 20
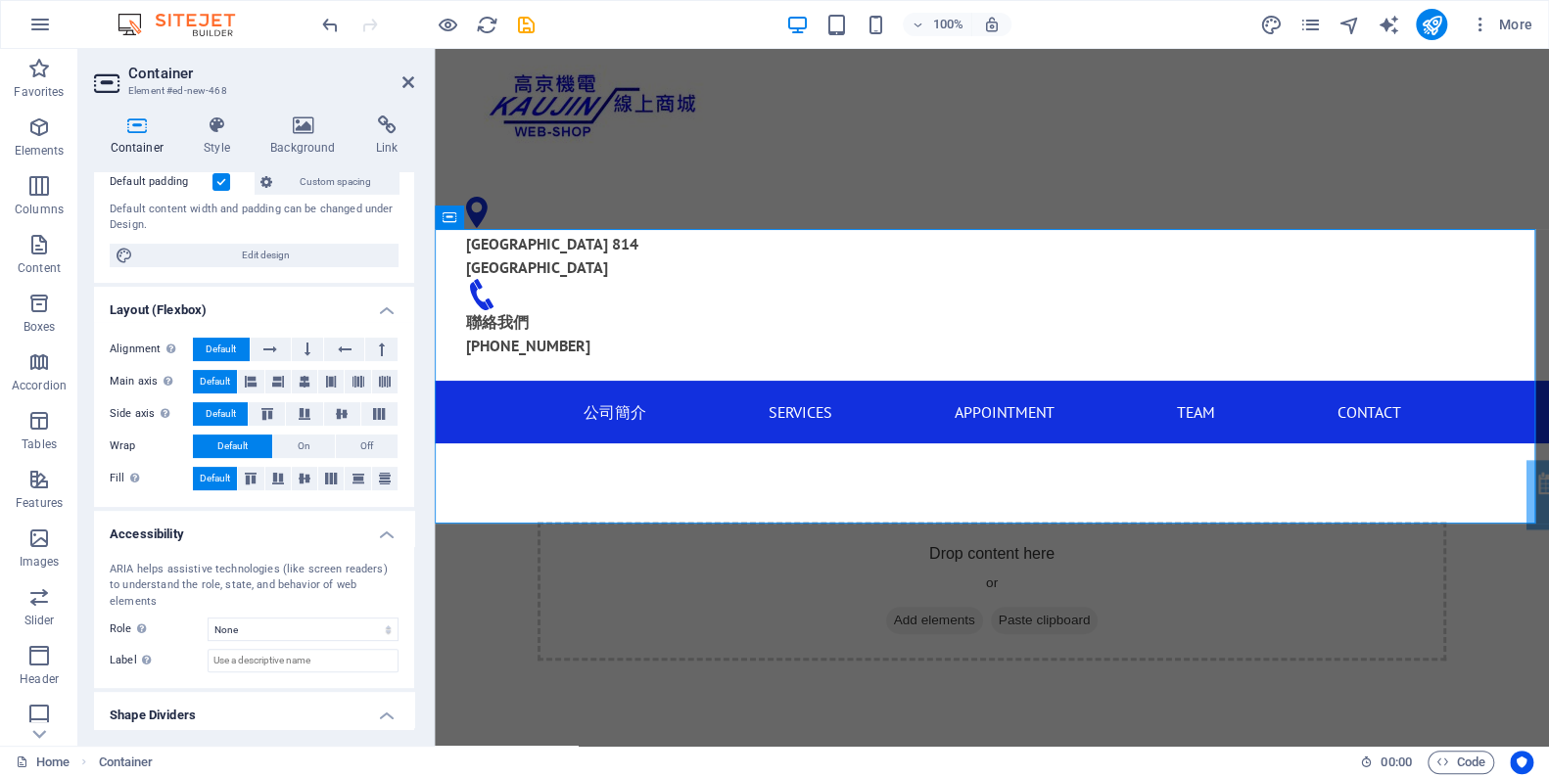
scroll to position [207, 0]
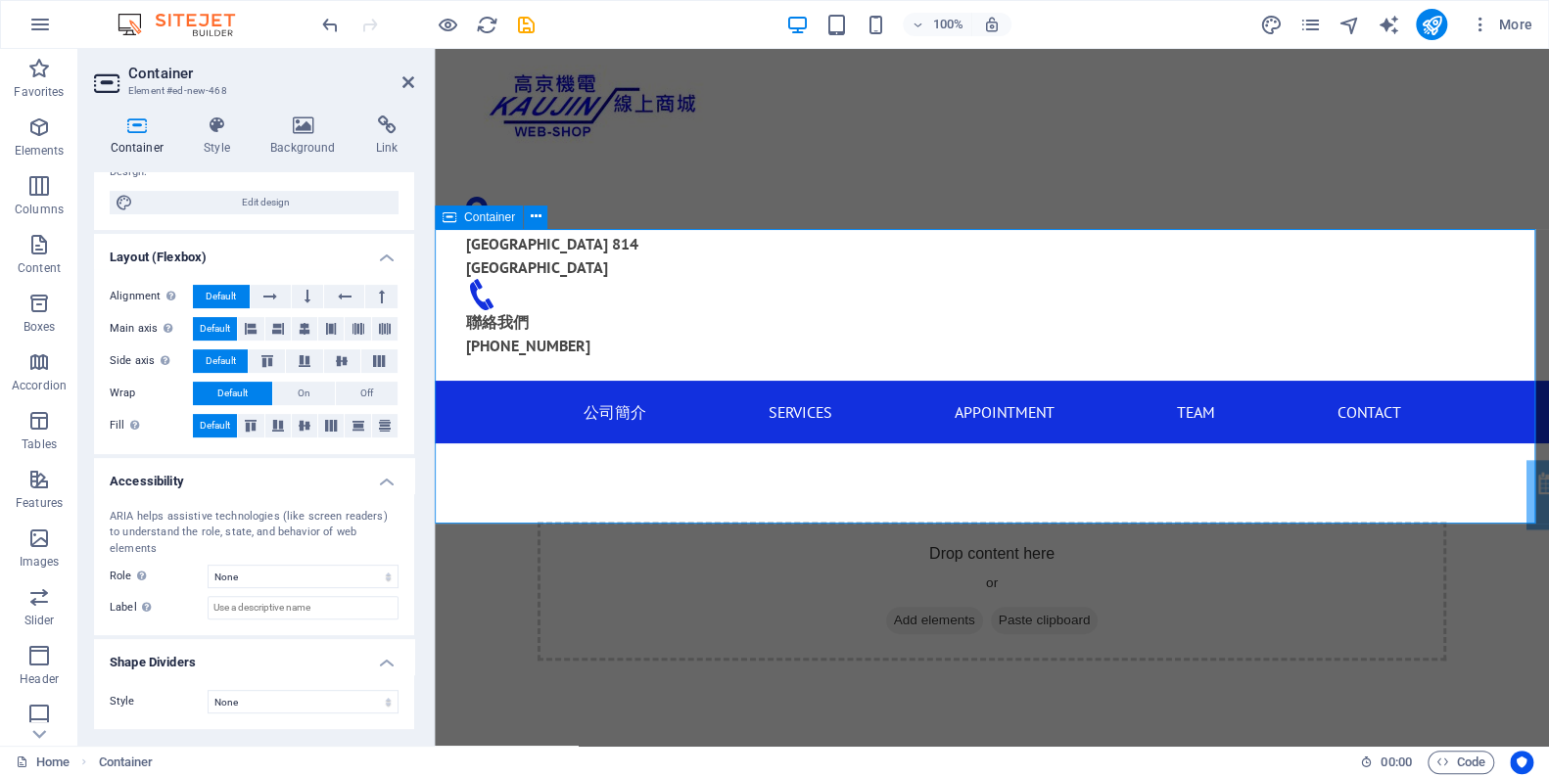
click at [451, 221] on icon at bounding box center [449, 217] width 14 height 23
click at [506, 216] on span "Container" at bounding box center [489, 217] width 51 height 12
click at [532, 216] on icon at bounding box center [536, 217] width 11 height 21
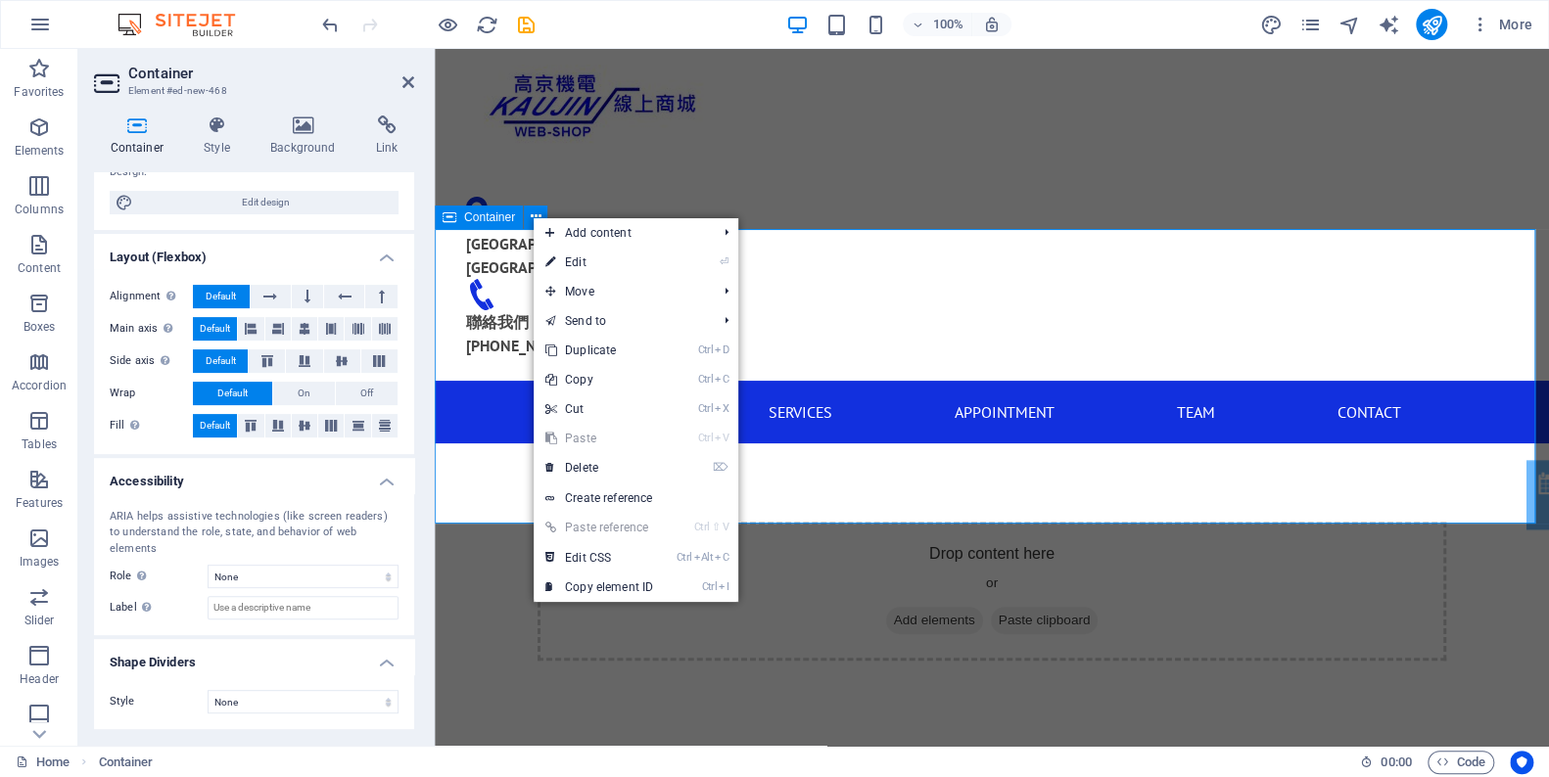
click at [490, 211] on span "Container" at bounding box center [489, 217] width 51 height 12
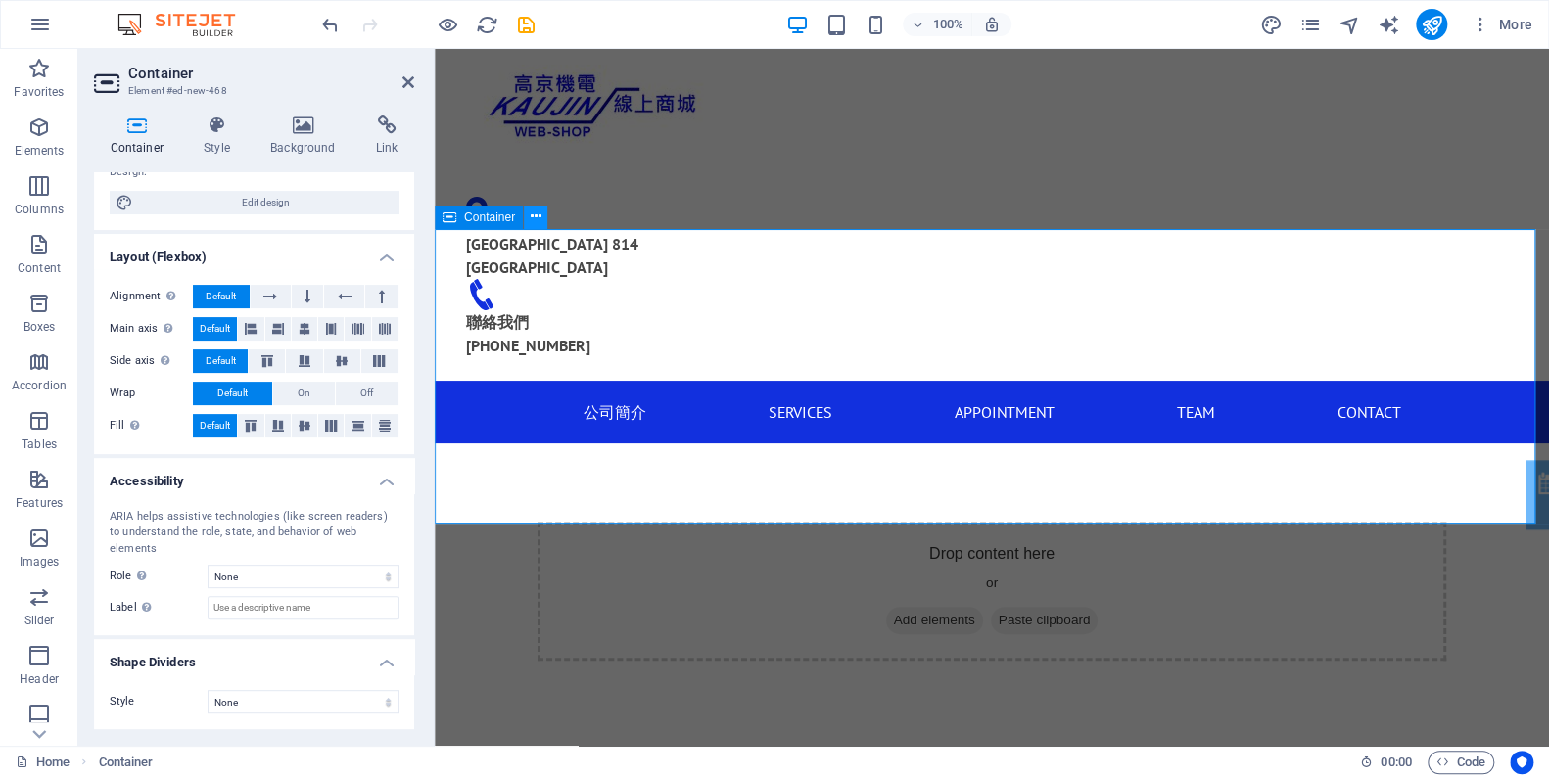
click at [537, 218] on icon at bounding box center [536, 217] width 11 height 21
click at [406, 81] on icon at bounding box center [408, 82] width 12 height 16
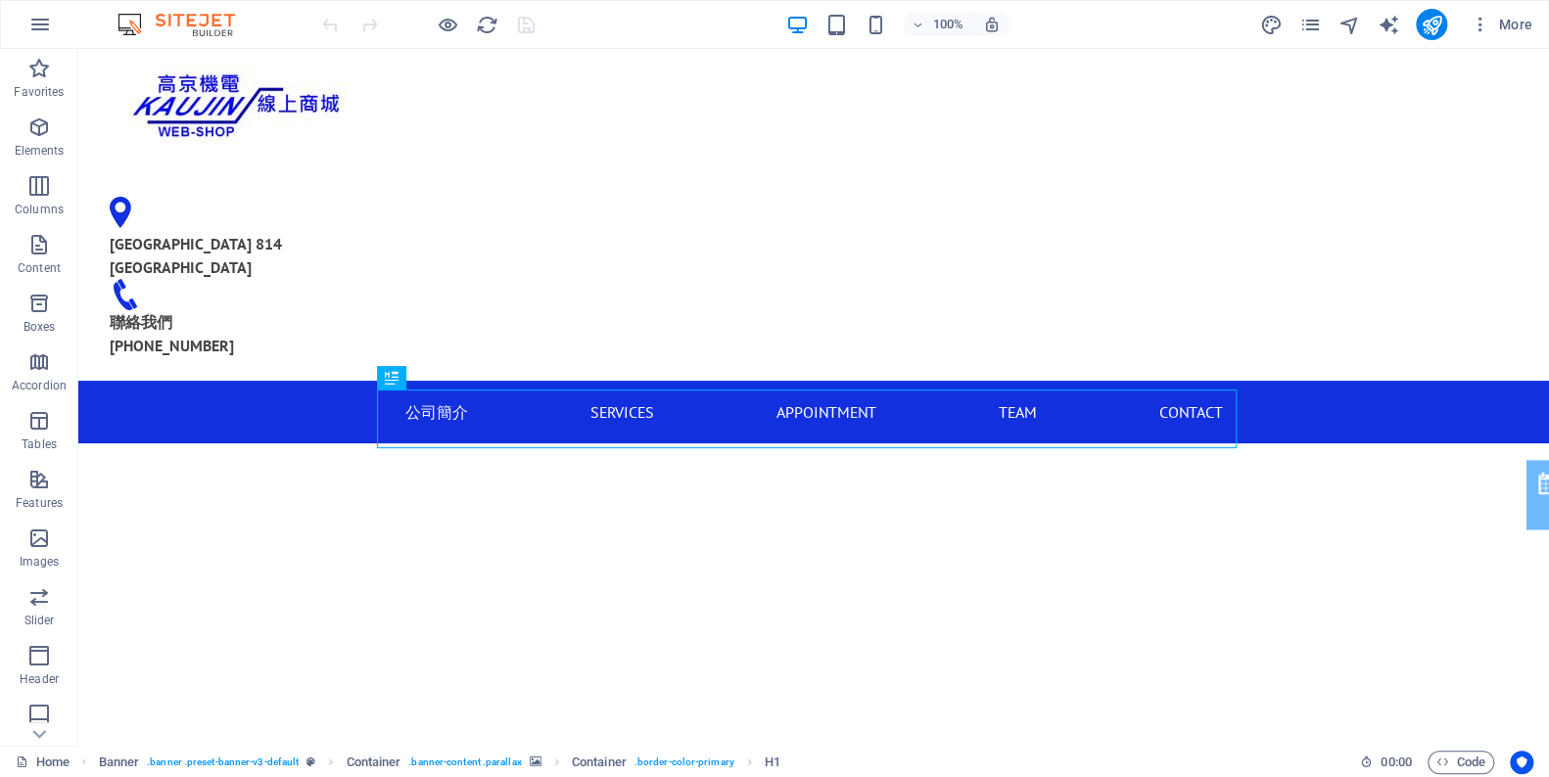
scroll to position [228, 0]
